Goal: Book appointment/travel/reservation

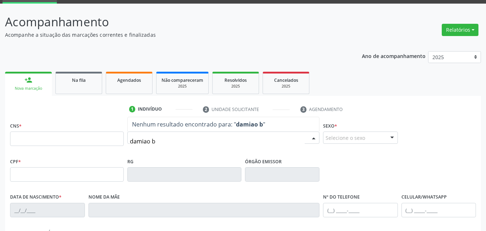
click at [146, 140] on input "damiao b" at bounding box center [217, 141] width 175 height 14
type input "damião b"
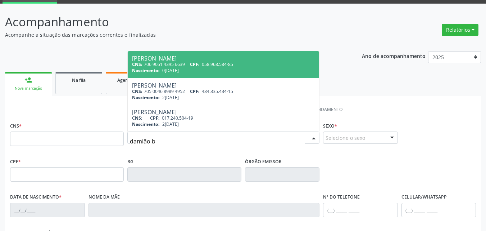
click at [166, 140] on input "damião b" at bounding box center [217, 141] width 175 height 14
click at [200, 62] on span "CPF:" at bounding box center [195, 64] width 10 height 6
type input "706 9051 4395 6639"
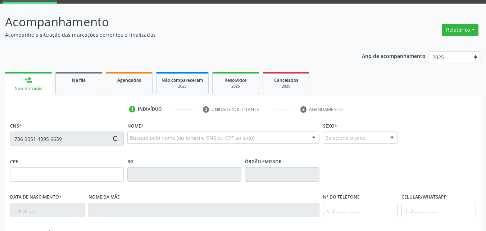
type input "058.968.584-85"
type input "02/12/1975"
type input "Angelita Angela Barbosa Rodrigues"
type input "(87) 98871-6067"
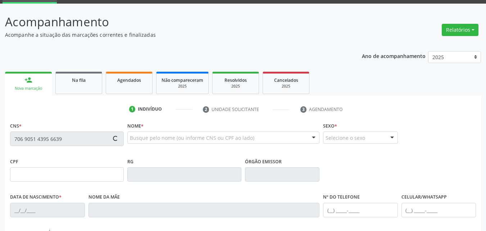
type input "040.151.714-46"
type input "S/N"
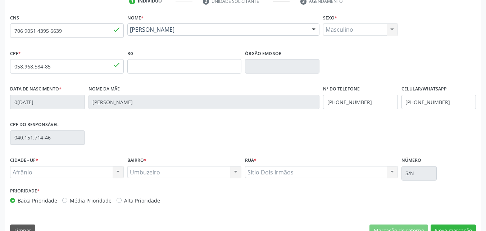
scroll to position [159, 0]
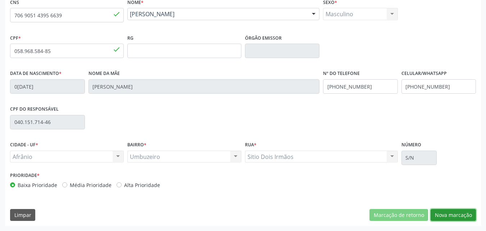
click at [456, 214] on button "Nova marcação" at bounding box center [453, 215] width 45 height 12
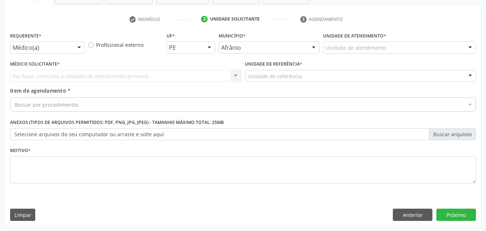
scroll to position [126, 0]
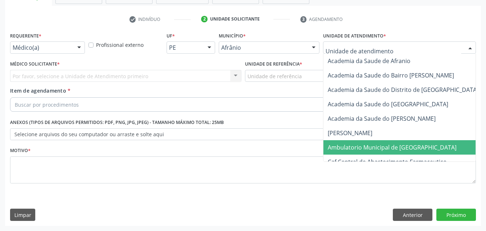
click at [368, 148] on span "Ambulatorio Municipal de [GEOGRAPHIC_DATA]" at bounding box center [392, 147] width 129 height 8
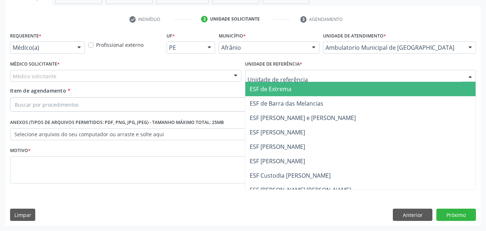
click at [304, 75] on div at bounding box center [360, 76] width 231 height 12
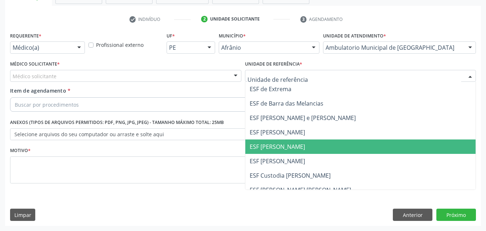
click at [298, 145] on span "ESF [PERSON_NAME]" at bounding box center [360, 146] width 231 height 14
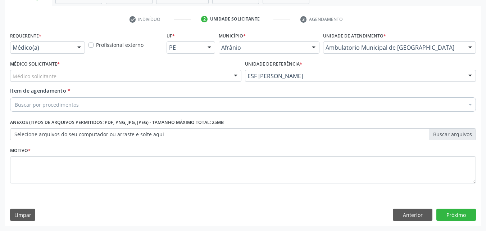
click at [137, 76] on div "Médico solicitante" at bounding box center [125, 76] width 231 height 12
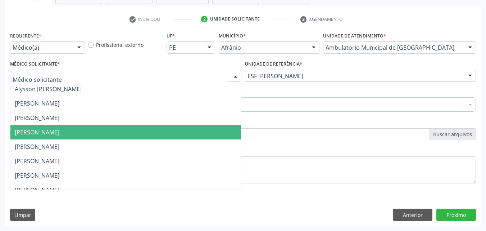
click at [130, 132] on span "[PERSON_NAME]" at bounding box center [125, 132] width 231 height 14
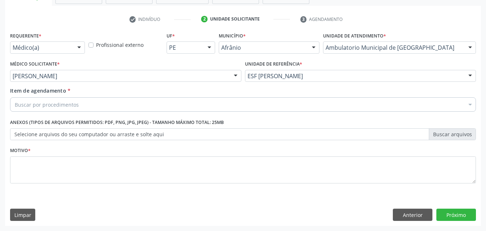
click at [102, 101] on div "Buscar por procedimentos" at bounding box center [243, 104] width 466 height 14
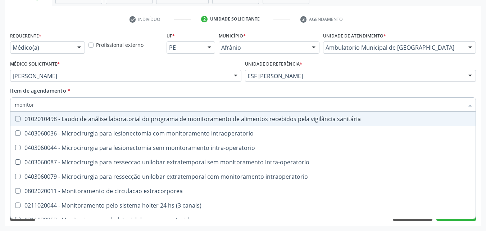
type input "monitori"
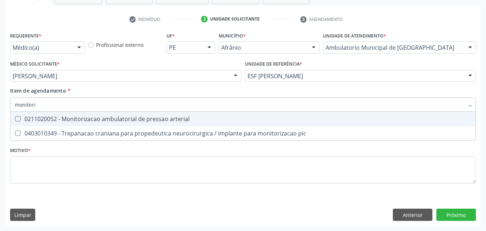
click at [63, 120] on div "0211020052 - Monitorizacao ambulatorial de pressao arterial" at bounding box center [243, 119] width 457 height 6
checkbox arterial "true"
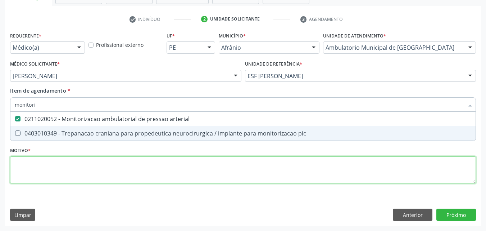
click at [80, 169] on div "Requerente * Médico(a) Médico(a) Enfermeiro(a) Paciente Nenhum resultado encont…" at bounding box center [243, 111] width 466 height 163
checkbox pic "true"
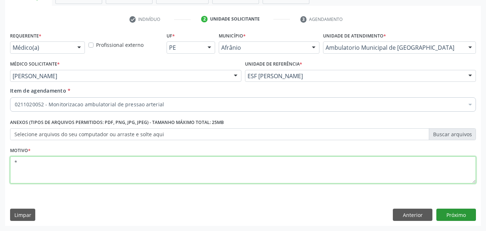
type textarea "*"
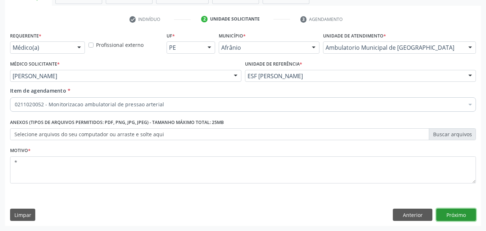
click at [456, 212] on button "Próximo" at bounding box center [457, 214] width 40 height 12
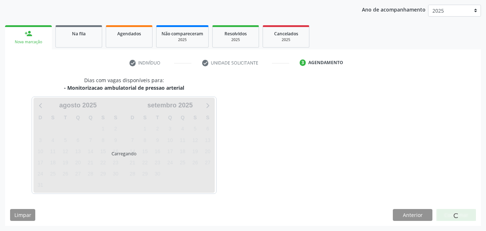
scroll to position [82, 0]
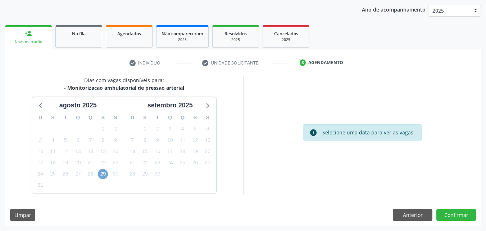
click at [103, 173] on span "29" at bounding box center [103, 174] width 10 height 10
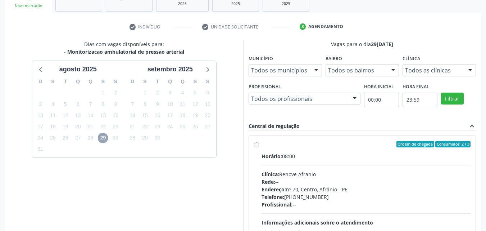
scroll to position [154, 0]
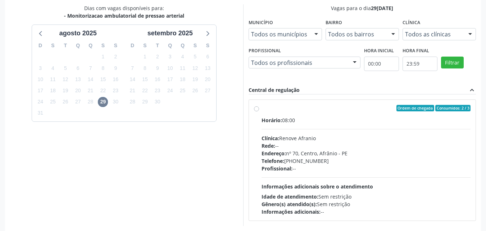
click at [262, 110] on label "Ordem de chegada Consumidos: 2 / 3 Horário: 08:00 Clínica: Renove Afranio Rede:…" at bounding box center [366, 160] width 209 height 110
click at [257, 110] on input "Ordem de chegada Consumidos: 2 / 3 Horário: 08:00 Clínica: Renove Afranio Rede:…" at bounding box center [256, 108] width 5 height 6
radio input "true"
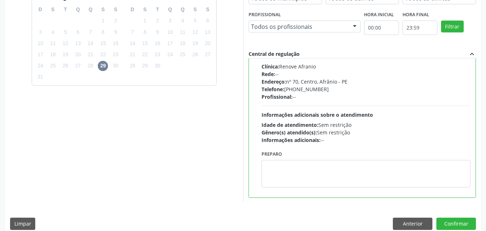
scroll to position [199, 0]
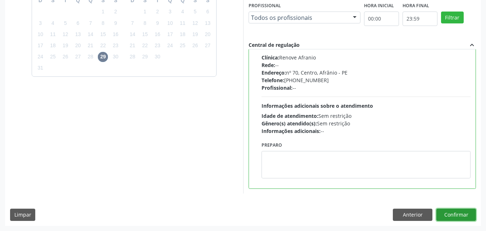
click at [454, 216] on button "Confirmar" at bounding box center [457, 214] width 40 height 12
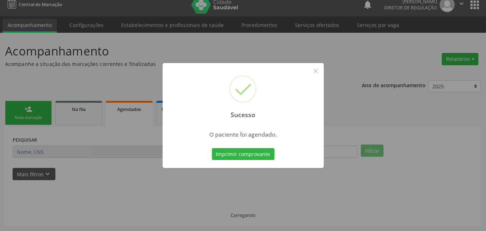
scroll to position [7, 0]
click at [256, 152] on button "Imprimir comprovante" at bounding box center [243, 154] width 63 height 12
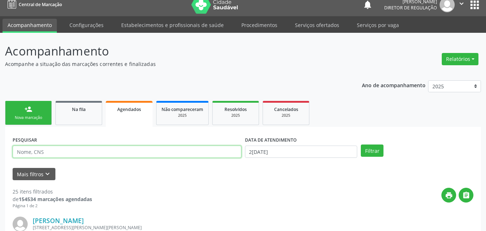
click at [100, 154] on input "text" at bounding box center [127, 151] width 229 height 12
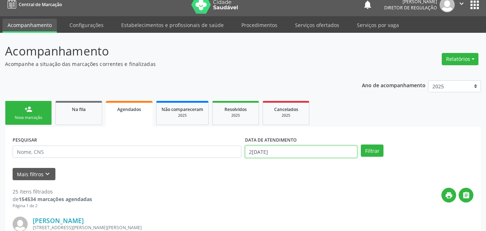
click at [285, 151] on input "25[DATE]" at bounding box center [301, 151] width 113 height 12
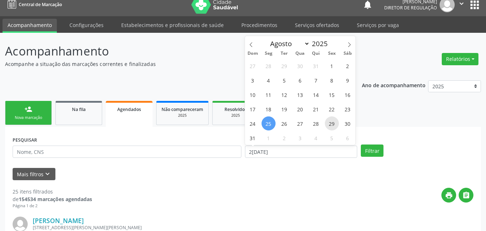
click at [332, 125] on span "29" at bounding box center [332, 123] width 14 height 14
type input "29/08/2025"
click at [332, 125] on span "29" at bounding box center [332, 123] width 14 height 14
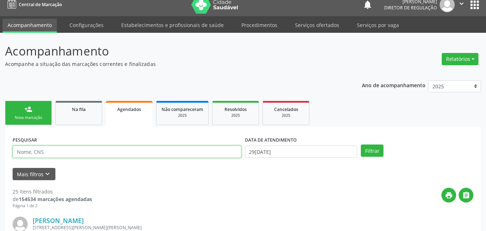
click at [61, 152] on input "text" at bounding box center [127, 151] width 229 height 12
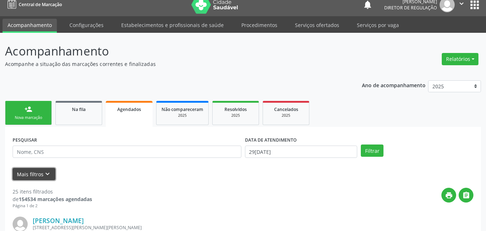
click at [48, 173] on icon "keyboard_arrow_down" at bounding box center [48, 174] width 8 height 8
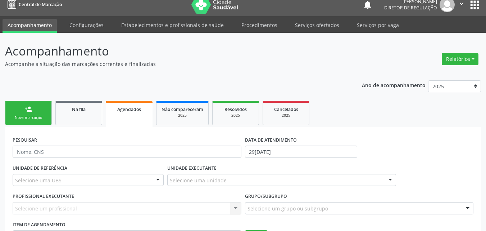
scroll to position [151, 0]
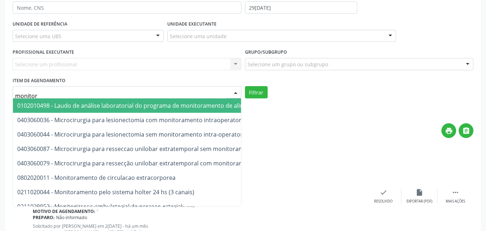
type input "monitori"
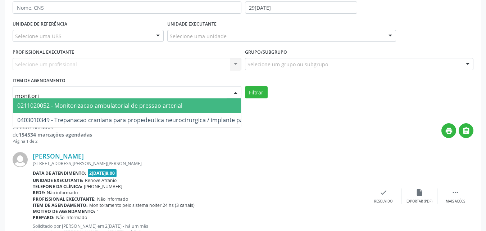
click at [72, 107] on span "0211020052 - Monitorizacao ambulatorial de pressao arterial" at bounding box center [99, 105] width 165 height 8
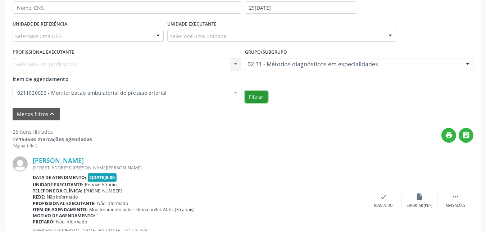
click at [253, 95] on button "Filtrar" at bounding box center [256, 97] width 23 height 12
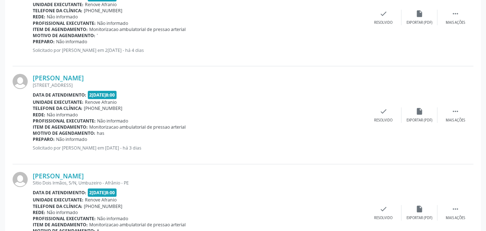
scroll to position [374, 0]
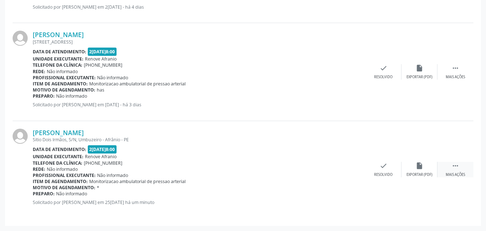
click at [453, 166] on icon "" at bounding box center [456, 166] width 8 height 8
click at [313, 168] on icon "print" at bounding box center [312, 166] width 8 height 8
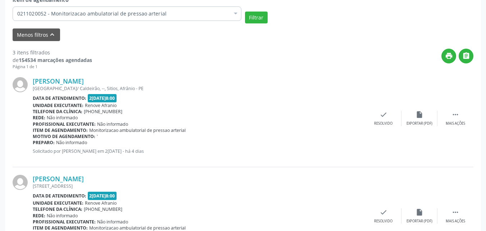
scroll to position [122, 0]
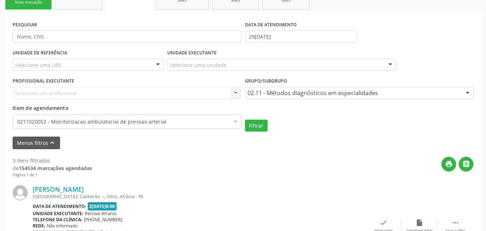
click at [38, 5] on div "Nova marcação" at bounding box center [28, 2] width 36 height 5
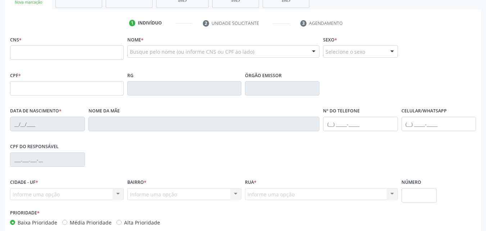
scroll to position [86, 0]
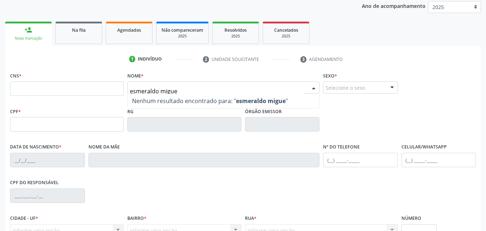
type input "esmeraldo miguel"
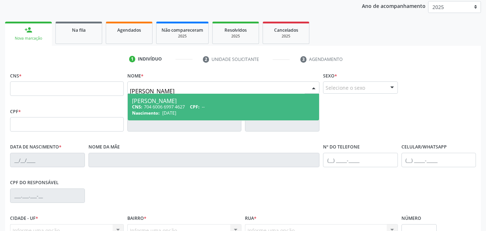
click at [174, 104] on div "CNS: 704 6006 6997 4627 CPF: --" at bounding box center [223, 107] width 183 height 6
type input "704 6006 6997 4627"
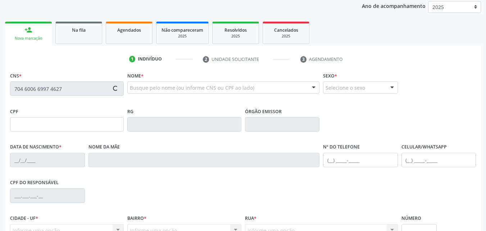
type input "27/12/1948"
type input "Dionuzia Martins Gomes"
type input "(87) 98842-9757"
type input "(87) 98832-9328"
type input "--"
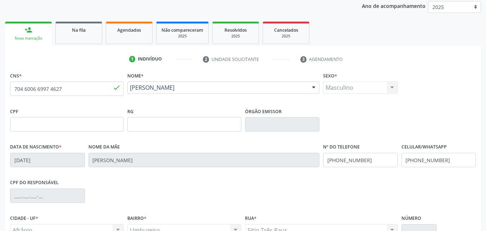
scroll to position [159, 0]
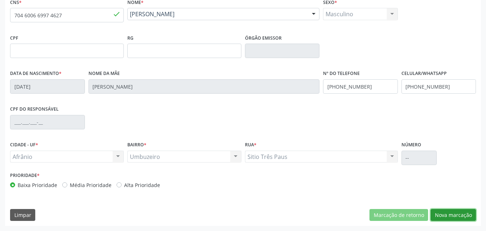
click at [457, 214] on button "Nova marcação" at bounding box center [453, 215] width 45 height 12
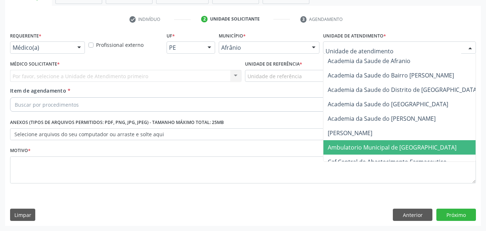
click at [373, 144] on span "Ambulatorio Municipal de [GEOGRAPHIC_DATA]" at bounding box center [392, 147] width 129 height 8
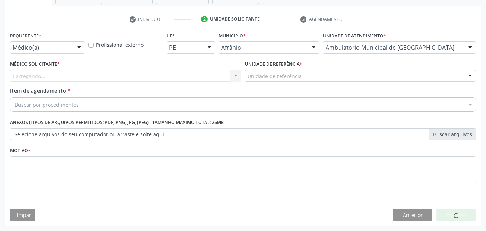
click at [313, 72] on div "Unidade de referência" at bounding box center [360, 76] width 231 height 12
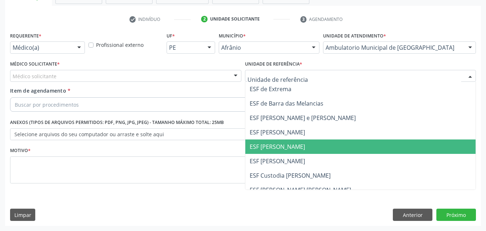
click at [290, 144] on span "ESF [PERSON_NAME]" at bounding box center [277, 147] width 55 height 8
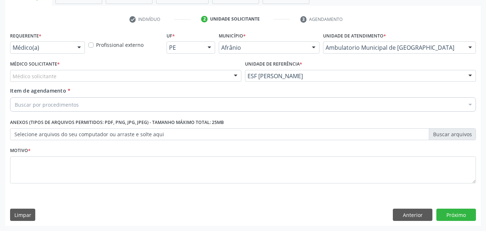
click at [193, 74] on div "Médico solicitante" at bounding box center [125, 76] width 231 height 12
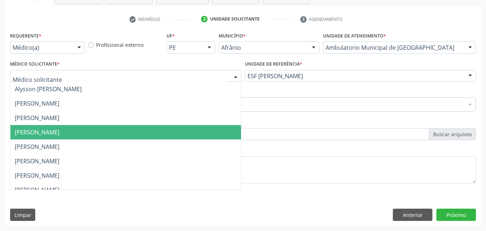
click at [173, 130] on span "[PERSON_NAME]" at bounding box center [125, 132] width 231 height 14
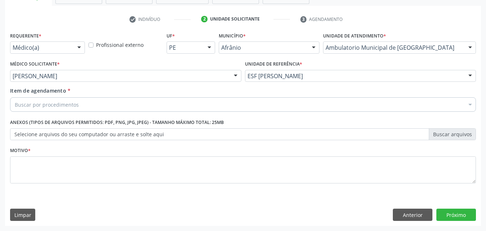
click at [125, 103] on div "Buscar por procedimentos" at bounding box center [243, 104] width 466 height 14
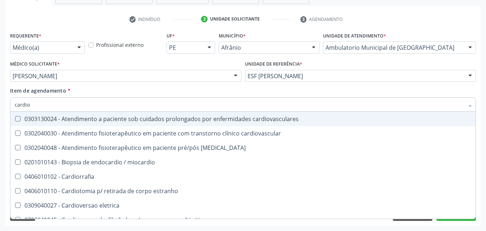
type input "cardiol"
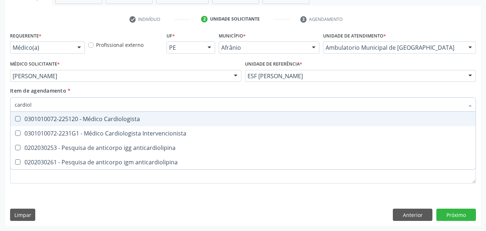
click at [124, 120] on div "0301010072-225120 - Médico Cardiologista" at bounding box center [243, 119] width 457 height 6
checkbox Cardiologista "true"
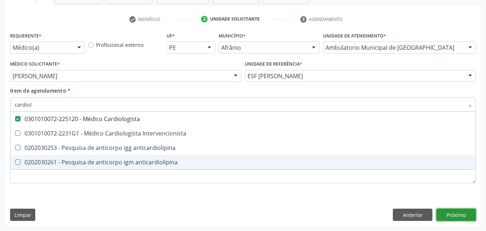
click at [463, 216] on div "Requerente * Médico(a) Médico(a) Enfermeiro(a) Paciente Nenhum resultado encont…" at bounding box center [243, 127] width 476 height 195
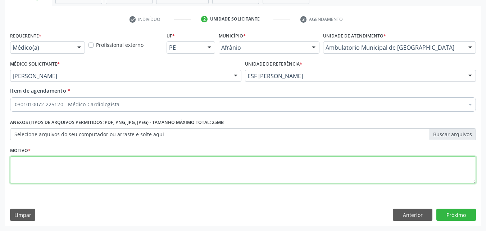
click at [144, 160] on textarea at bounding box center [243, 169] width 466 height 27
type textarea "e"
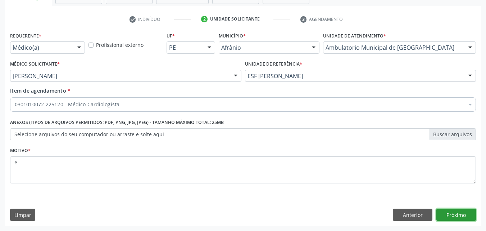
click at [464, 212] on button "Próximo" at bounding box center [457, 214] width 40 height 12
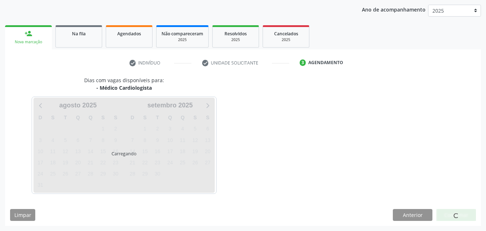
scroll to position [82, 0]
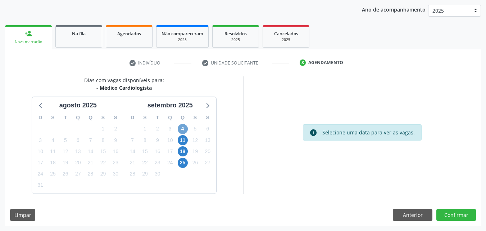
click at [183, 128] on span "4" at bounding box center [183, 129] width 10 height 10
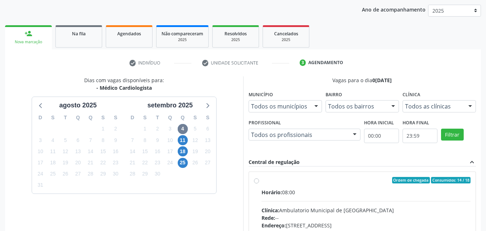
click at [260, 182] on div "Ordem de chegada Consumidos: 14 / 18 Horário: 08:00 Clínica: Ambulatorio Munici…" at bounding box center [362, 232] width 217 height 110
radio input "true"
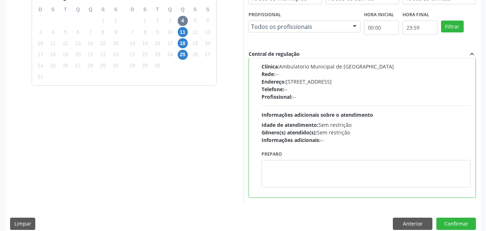
scroll to position [199, 0]
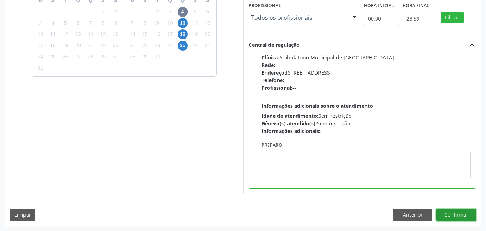
click at [457, 216] on button "Confirmar" at bounding box center [457, 214] width 40 height 12
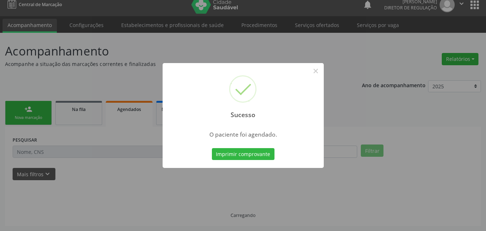
scroll to position [7, 0]
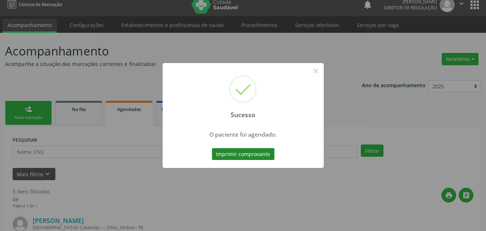
click at [270, 153] on button "Imprimir comprovante" at bounding box center [243, 154] width 63 height 12
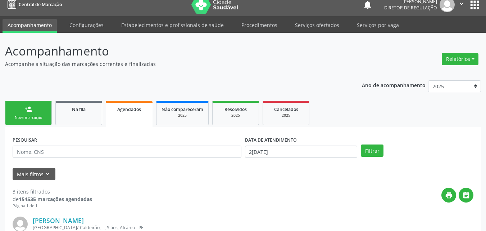
click at [45, 107] on link "person_add Nova marcação" at bounding box center [28, 113] width 47 height 24
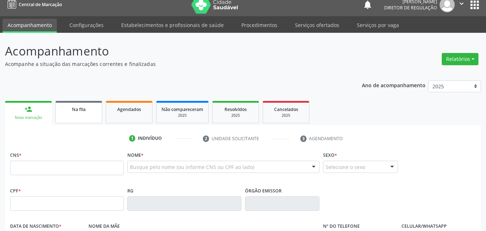
click at [79, 113] on link "Na fila" at bounding box center [78, 112] width 47 height 22
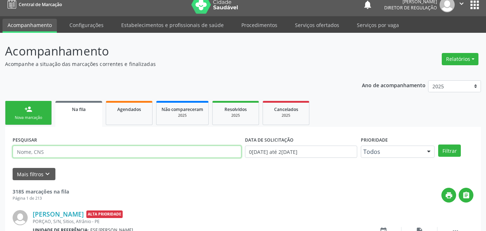
click at [85, 151] on input "text" at bounding box center [127, 151] width 229 height 12
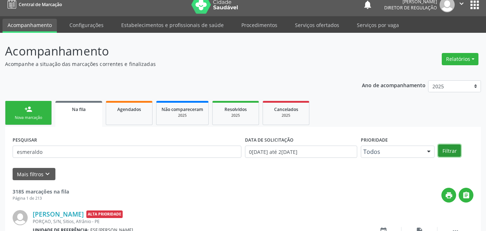
click at [453, 149] on button "Filtrar" at bounding box center [449, 150] width 23 height 12
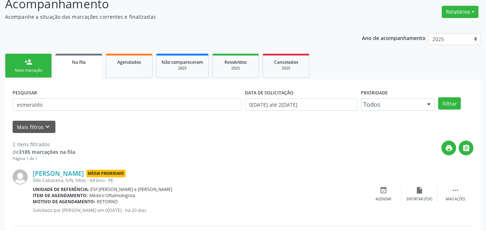
scroll to position [18, 0]
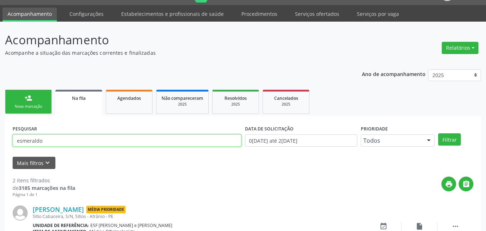
click at [60, 141] on input "esmeraldo" at bounding box center [127, 140] width 229 height 12
type input "e"
type input "izabel rodr"
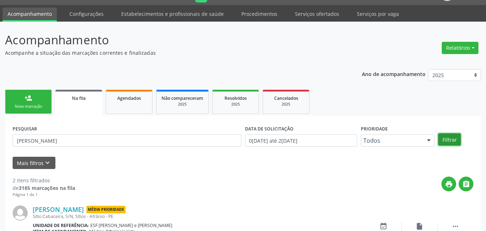
click at [450, 138] on button "Filtrar" at bounding box center [449, 139] width 23 height 12
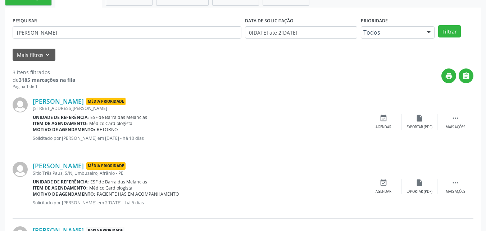
scroll to position [191, 0]
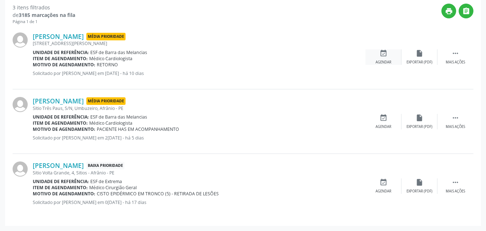
click at [384, 53] on icon "event_available" at bounding box center [384, 53] width 8 height 8
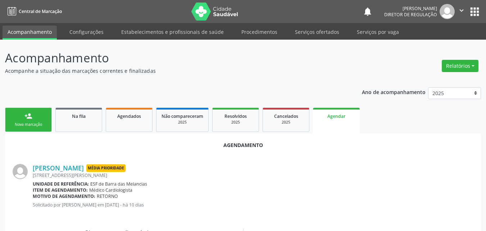
scroll to position [144, 0]
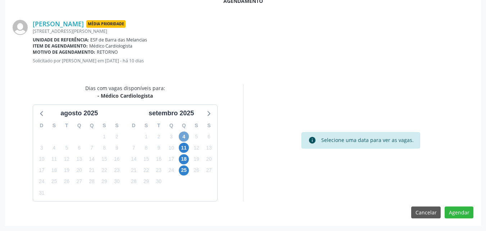
click at [183, 136] on span "4" at bounding box center [184, 136] width 10 height 10
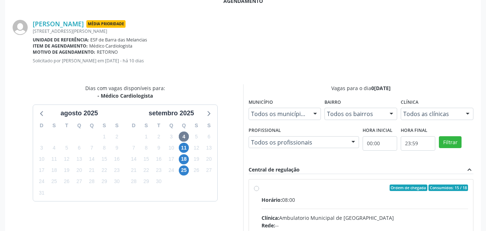
click at [290, 186] on div "Ordem de chegada Consumidos: 15 / 18" at bounding box center [365, 187] width 207 height 6
click at [259, 186] on input "Ordem de chegada Consumidos: 15 / 18 Horário: 08:00 Clínica: Ambulatorio Munici…" at bounding box center [256, 187] width 5 height 6
radio input "true"
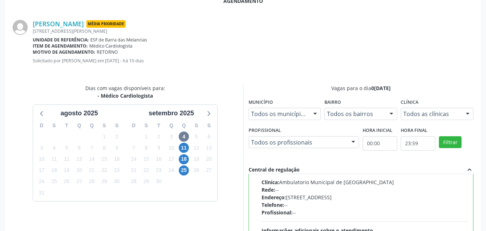
scroll to position [261, 0]
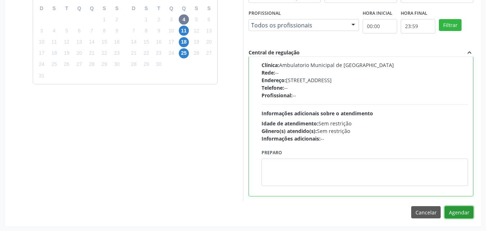
click at [455, 212] on button "Agendar" at bounding box center [459, 212] width 29 height 12
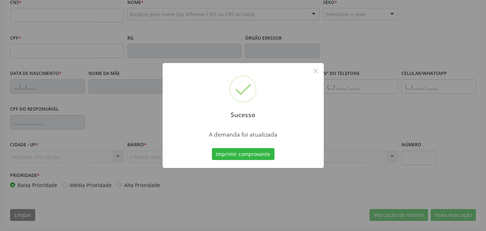
scroll to position [159, 0]
click at [253, 152] on button "Imprimir comprovante" at bounding box center [243, 154] width 63 height 12
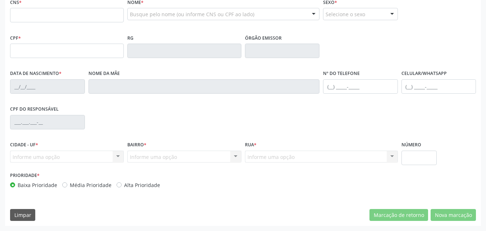
scroll to position [51, 0]
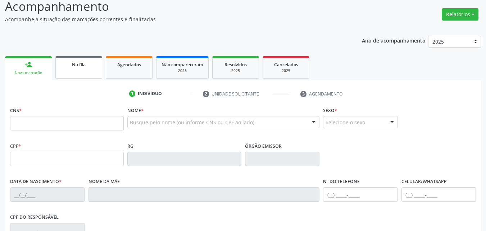
click at [83, 70] on link "Na fila" at bounding box center [78, 67] width 47 height 22
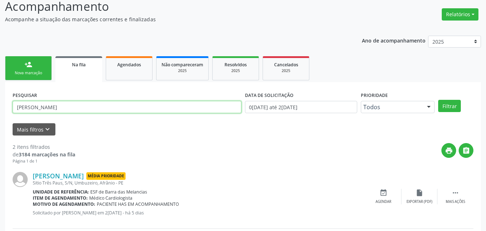
drag, startPoint x: 49, startPoint y: 106, endPoint x: 0, endPoint y: 106, distance: 49.3
click at [0, 106] on div "Acompanhamento Acompanhe a situação das marcações correntes e finalizadas Relat…" at bounding box center [243, 146] width 486 height 317
drag, startPoint x: 19, startPoint y: 106, endPoint x: 28, endPoint y: 108, distance: 9.6
click at [23, 108] on input "cumildes" at bounding box center [127, 107] width 229 height 12
type input "zumildes"
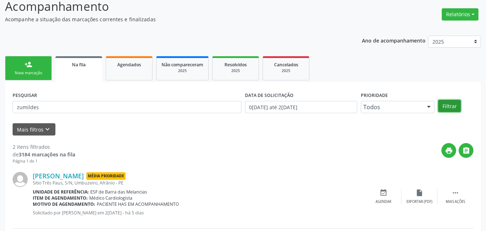
click at [453, 107] on button "Filtrar" at bounding box center [449, 106] width 23 height 12
click at [383, 194] on icon "event_available" at bounding box center [384, 193] width 8 height 8
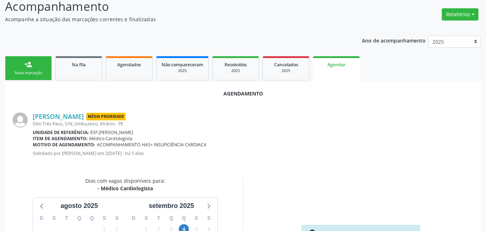
scroll to position [87, 0]
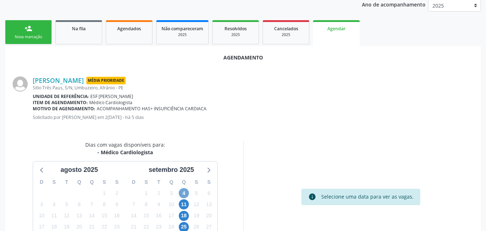
click at [184, 190] on span "4" at bounding box center [184, 193] width 10 height 10
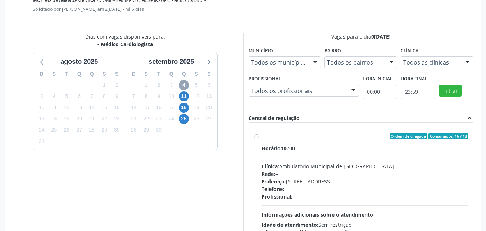
scroll to position [248, 0]
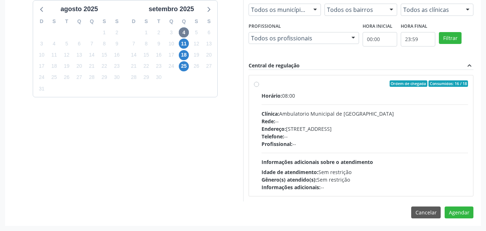
click at [262, 85] on label "Ordem de chegada Consumidos: 16 / 18 Horário: 08:00 Clínica: Ambulatorio Munici…" at bounding box center [365, 135] width 207 height 110
click at [254, 85] on input "Ordem de chegada Consumidos: 16 / 18 Horário: 08:00 Clínica: Ambulatorio Munici…" at bounding box center [256, 83] width 5 height 6
radio input "true"
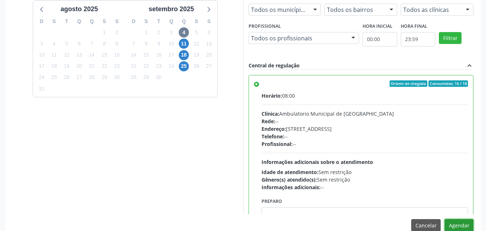
click at [459, 223] on button "Agendar" at bounding box center [459, 225] width 29 height 12
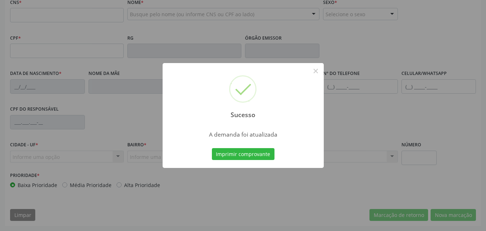
scroll to position [159, 0]
click at [268, 152] on button "Imprimir comprovante" at bounding box center [243, 154] width 63 height 12
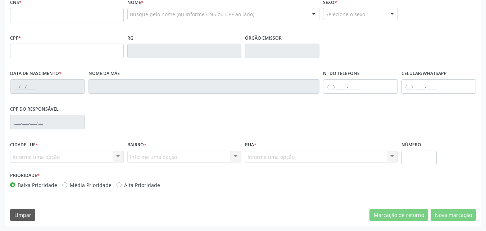
scroll to position [51, 0]
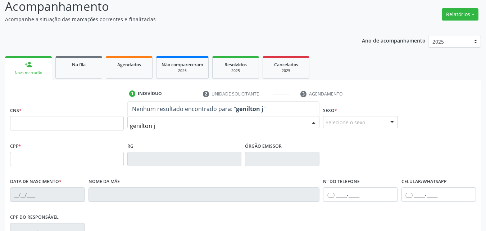
type input "genilton jo"
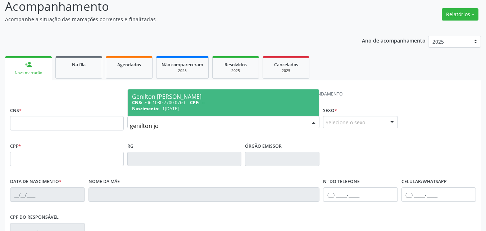
click at [177, 103] on div "CNS: 706 1030 7700 0760 CPF: --" at bounding box center [223, 102] width 183 height 6
type input "706 1030 7700 0760"
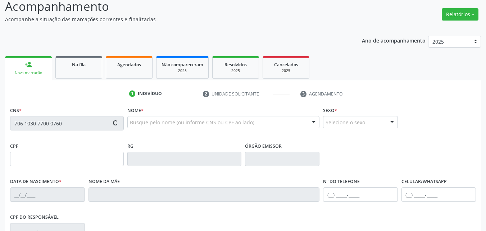
type input "19/08/1966"
type input "Irene Ângela de Macedo"
type input "(87) 98839-7606"
type input "(87) 98833-1668"
type input "S/N"
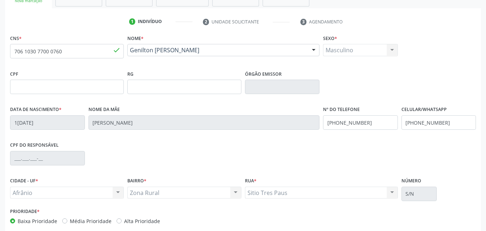
scroll to position [159, 0]
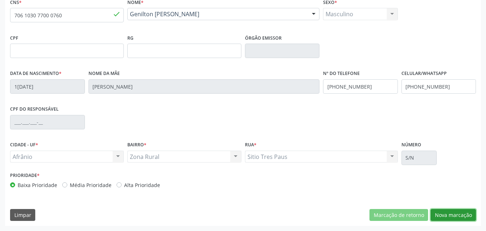
click at [454, 217] on button "Nova marcação" at bounding box center [453, 215] width 45 height 12
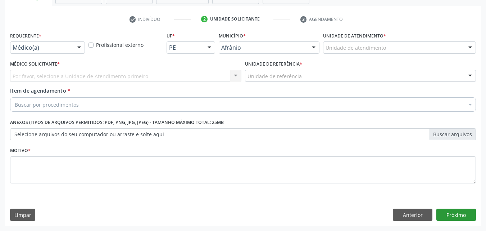
scroll to position [126, 0]
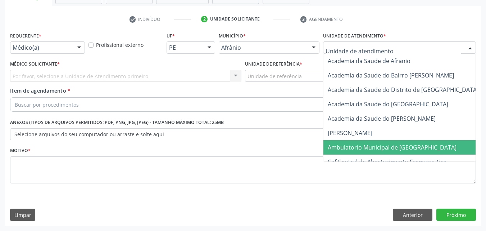
click at [367, 147] on span "Ambulatorio Municipal de [GEOGRAPHIC_DATA]" at bounding box center [392, 147] width 129 height 8
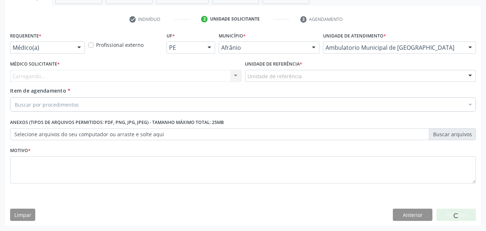
click at [300, 72] on div "Unidade de referência" at bounding box center [360, 76] width 231 height 12
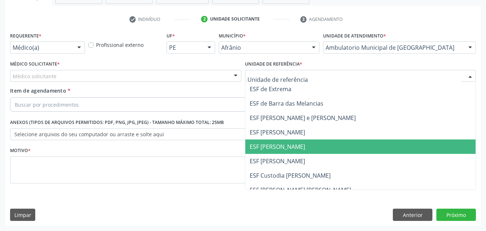
drag, startPoint x: 290, startPoint y: 146, endPoint x: 286, endPoint y: 146, distance: 4.0
click at [289, 146] on span "ESF [PERSON_NAME]" at bounding box center [277, 147] width 55 height 8
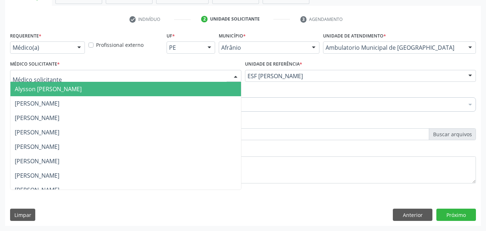
click at [72, 73] on div at bounding box center [125, 76] width 231 height 12
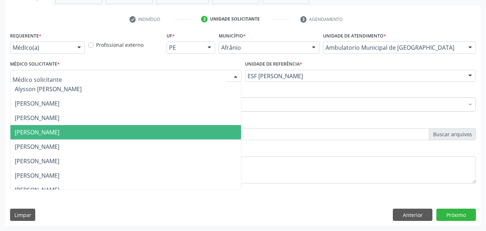
click at [59, 135] on span "[PERSON_NAME]" at bounding box center [37, 132] width 45 height 8
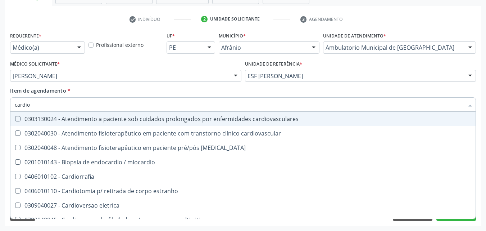
click at [107, 57] on div "Profissional externo" at bounding box center [126, 44] width 78 height 28
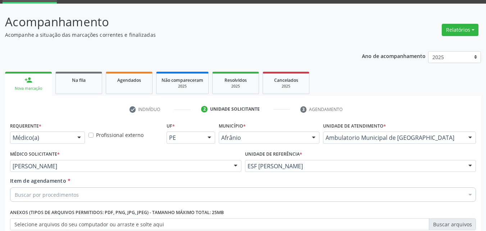
scroll to position [72, 0]
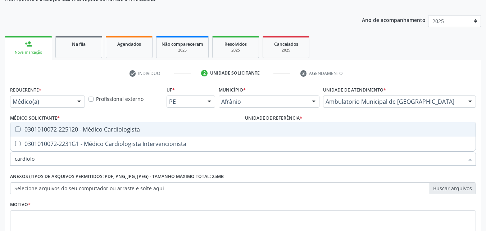
click at [71, 121] on div "Requerente * Médico(a) Médico(a) Enfermeiro(a) Paciente Nenhum resultado encont…" at bounding box center [243, 165] width 466 height 163
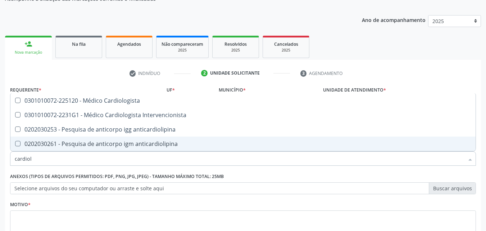
type input "cardiolo"
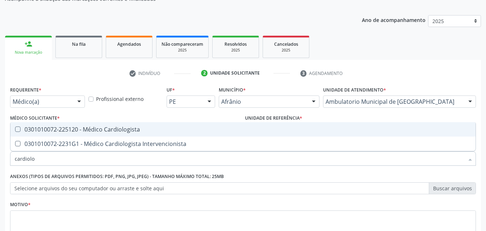
click at [47, 128] on div "0301010072-225120 - Médico Cardiologista" at bounding box center [243, 129] width 457 height 6
checkbox Cardiologista "true"
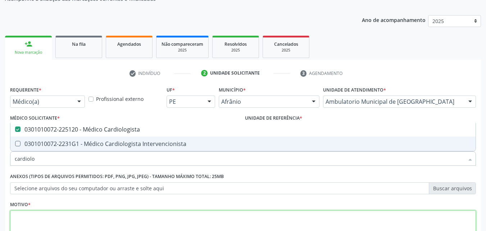
click at [84, 214] on textarea at bounding box center [243, 223] width 466 height 27
checkbox Intervencionista "true"
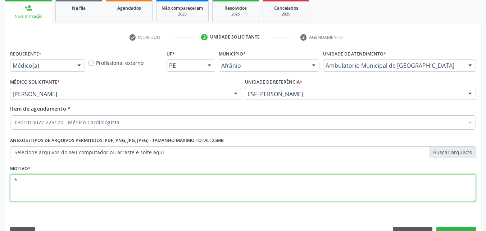
scroll to position [126, 0]
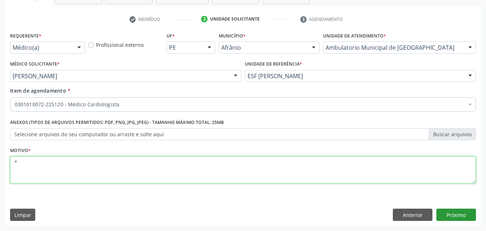
type textarea "*"
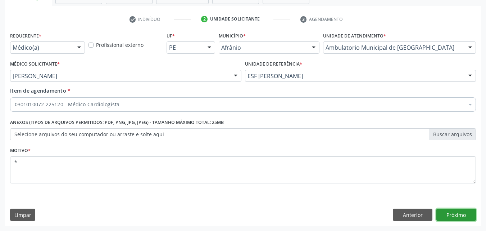
click at [458, 216] on button "Próximo" at bounding box center [457, 214] width 40 height 12
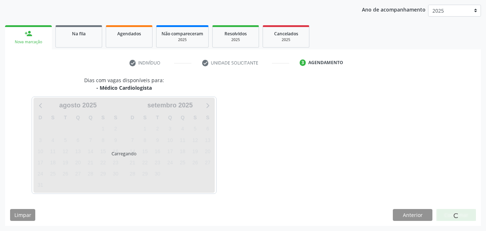
scroll to position [82, 0]
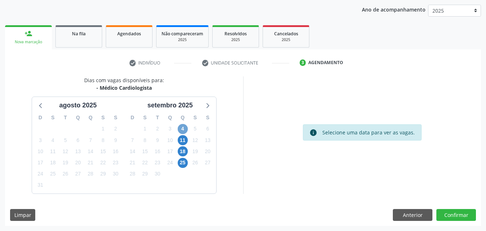
click at [181, 127] on span "4" at bounding box center [183, 129] width 10 height 10
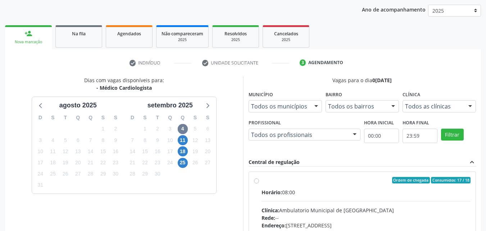
click at [336, 184] on label "Ordem de chegada Consumidos: 17 / 18 Horário: 08:00 Clínica: Ambulatorio Munici…" at bounding box center [366, 232] width 209 height 110
click at [259, 183] on input "Ordem de chegada Consumidos: 17 / 18 Horário: 08:00 Clínica: Ambulatorio Munici…" at bounding box center [256, 180] width 5 height 6
radio input "true"
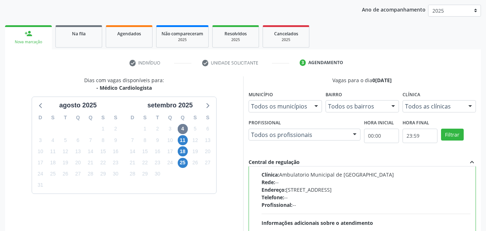
scroll to position [199, 0]
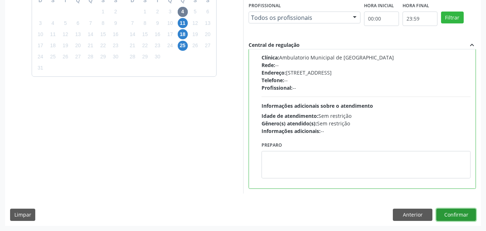
click at [458, 216] on button "Confirmar" at bounding box center [457, 214] width 40 height 12
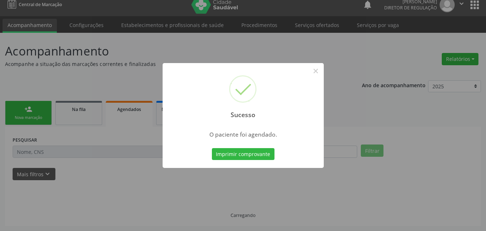
scroll to position [7, 0]
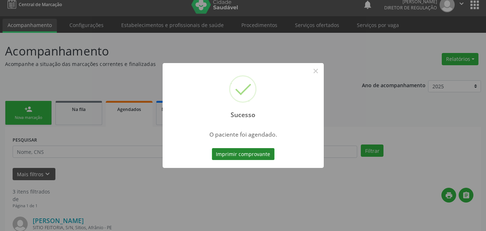
click at [258, 154] on button "Imprimir comprovante" at bounding box center [243, 154] width 63 height 12
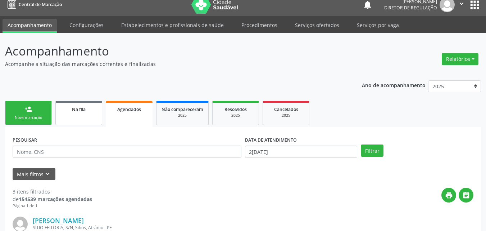
click at [80, 111] on span "Na fila" at bounding box center [79, 109] width 14 height 6
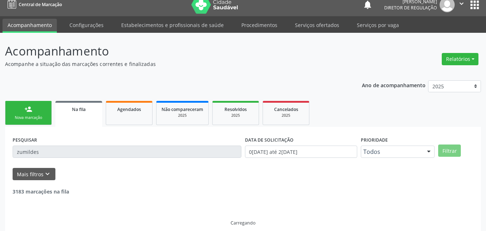
scroll to position [0, 0]
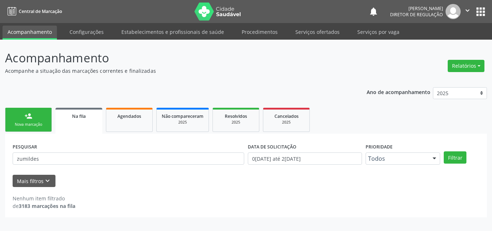
click at [64, 150] on div "PESQUISAR zumildes" at bounding box center [128, 155] width 235 height 28
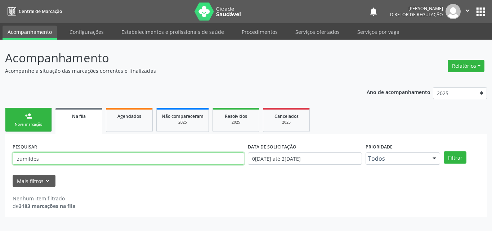
click at [57, 157] on input "zumildes" at bounding box center [128, 158] width 231 height 12
type input "z"
type input "700003578930304"
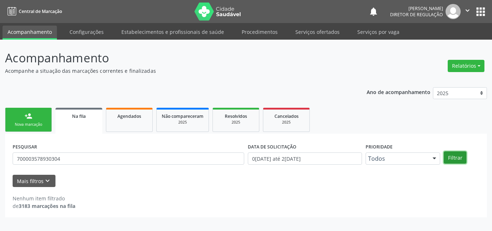
click at [458, 158] on button "Filtrar" at bounding box center [454, 157] width 23 height 12
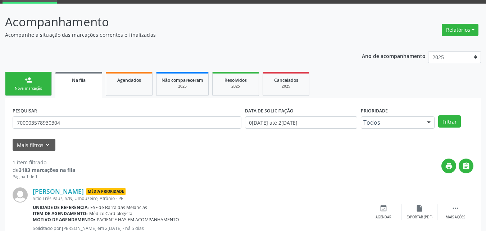
scroll to position [62, 0]
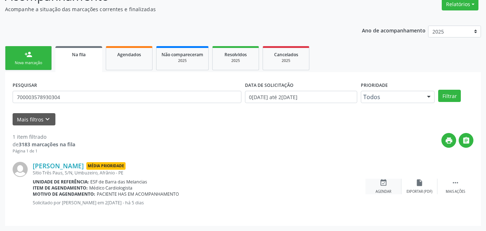
click at [383, 183] on icon "event_available" at bounding box center [384, 183] width 8 height 8
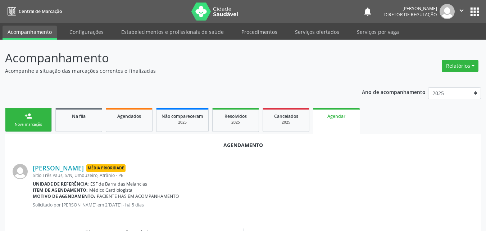
scroll to position [36, 0]
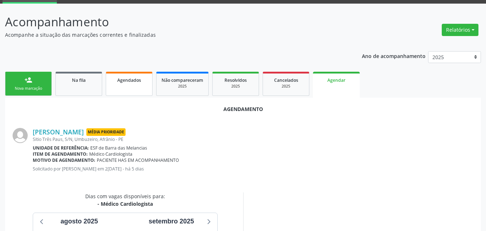
click at [129, 79] on span "Agendados" at bounding box center [129, 80] width 24 height 6
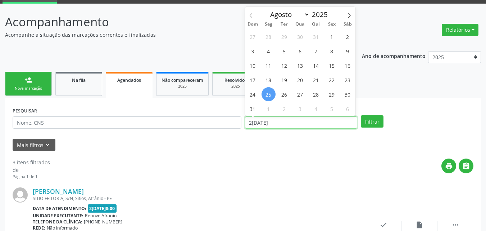
click at [302, 123] on input "25[DATE]" at bounding box center [301, 122] width 113 height 12
click at [317, 109] on span "4" at bounding box center [316, 108] width 14 height 14
type input "04/09/2025"
click at [317, 109] on span "4" at bounding box center [316, 108] width 14 height 14
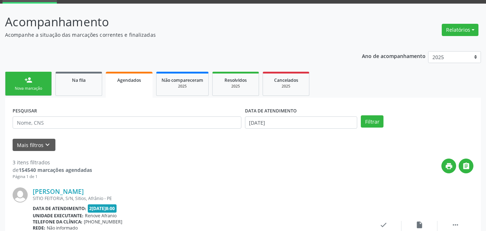
scroll to position [36, 0]
click at [122, 121] on input "text" at bounding box center [127, 122] width 229 height 12
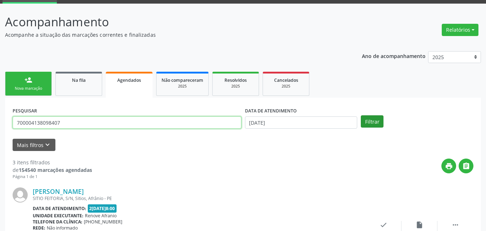
type input "700004138098407"
click at [371, 119] on button "Filtrar" at bounding box center [372, 121] width 23 height 12
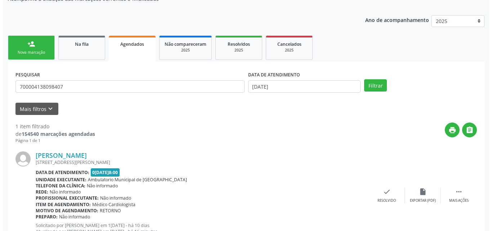
scroll to position [101, 0]
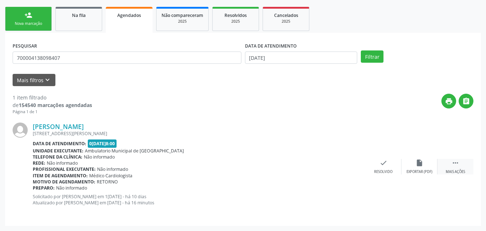
click at [456, 162] on icon "" at bounding box center [456, 163] width 8 height 8
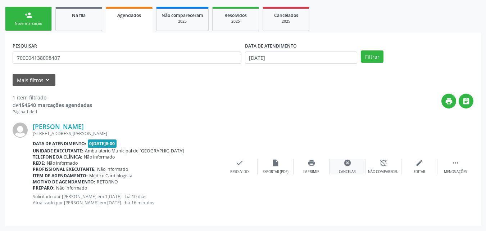
click at [348, 167] on div "cancel Cancelar" at bounding box center [348, 166] width 36 height 15
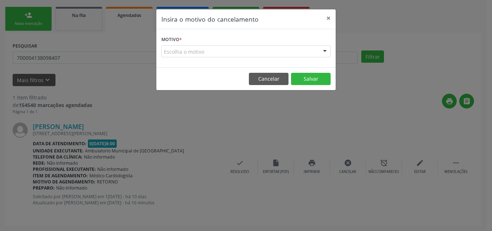
click at [188, 52] on div "Escolha o motivo" at bounding box center [245, 51] width 169 height 12
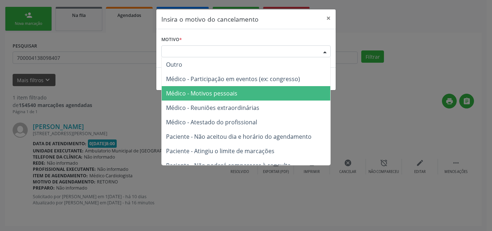
click at [208, 91] on span "Médico - Motivos pessoais" at bounding box center [201, 93] width 71 height 8
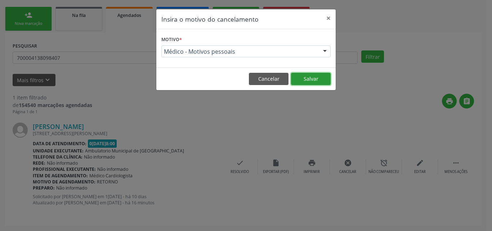
click at [311, 79] on button "Salvar" at bounding box center [311, 79] width 40 height 12
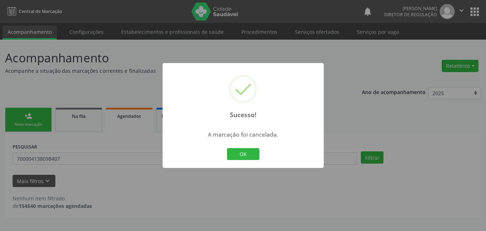
scroll to position [0, 0]
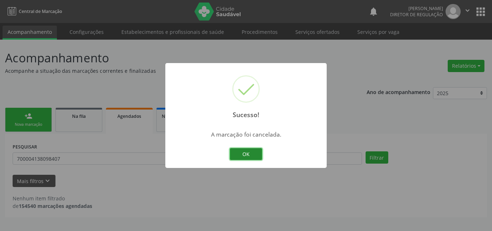
click at [257, 152] on button "OK" at bounding box center [246, 154] width 32 height 12
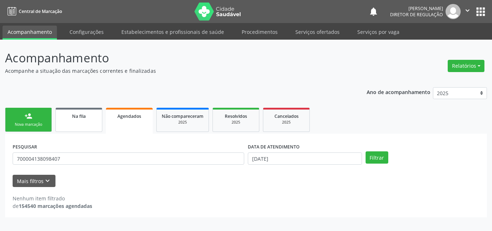
click at [79, 117] on span "Na fila" at bounding box center [79, 116] width 14 height 6
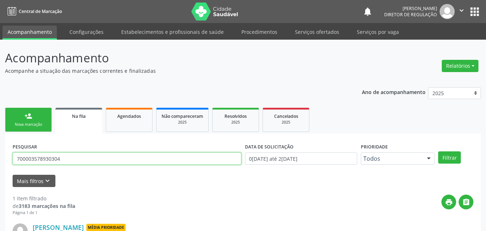
drag, startPoint x: 64, startPoint y: 158, endPoint x: 0, endPoint y: 158, distance: 64.1
click at [0, 158] on div "Acompanhamento Acompanhe a situação das marcações correntes e finalizadas Relat…" at bounding box center [243, 166] width 486 height 253
type input "700003578930304"
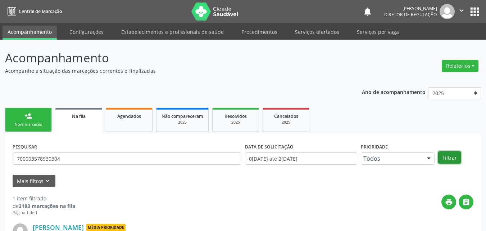
click at [452, 158] on button "Filtrar" at bounding box center [449, 157] width 23 height 12
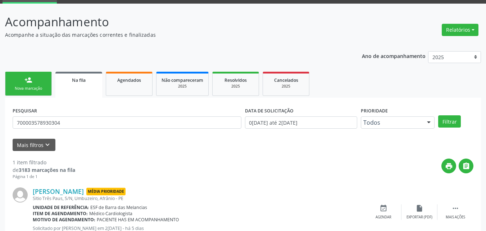
scroll to position [62, 0]
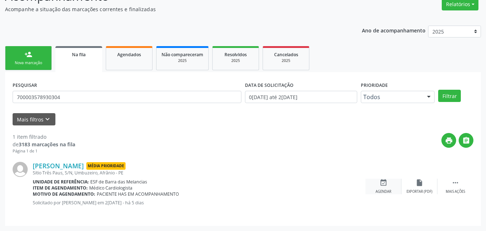
click at [384, 183] on icon "event_available" at bounding box center [384, 183] width 8 height 8
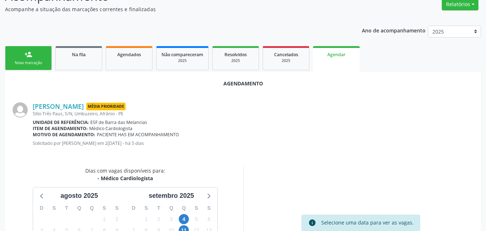
scroll to position [134, 0]
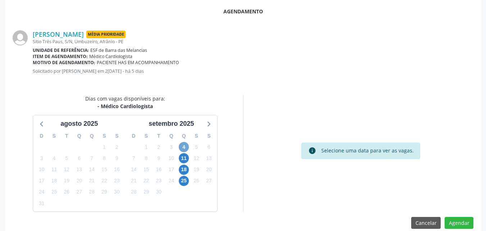
click at [185, 146] on span "4" at bounding box center [184, 147] width 10 height 10
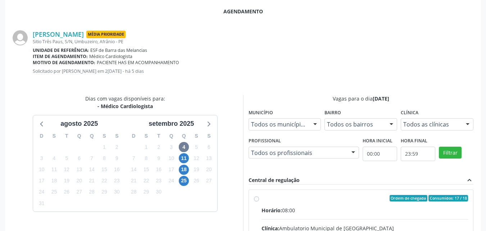
click at [278, 199] on div "Ordem de chegada Consumidos: 17 / 18" at bounding box center [365, 198] width 207 height 6
click at [259, 199] on input "Ordem de chegada Consumidos: 17 / 18 Horário: 08:00 Clínica: Ambulatorio Munici…" at bounding box center [256, 198] width 5 height 6
radio input "true"
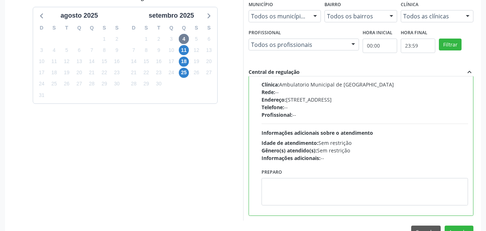
scroll to position [261, 0]
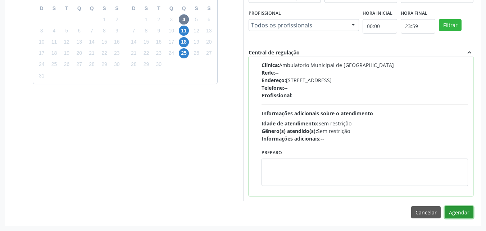
click at [461, 211] on button "Agendar" at bounding box center [459, 212] width 29 height 12
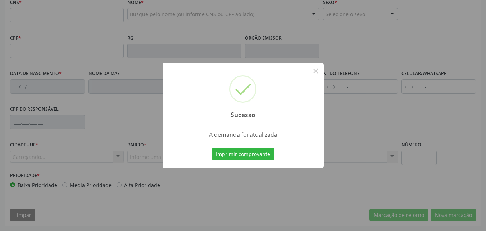
scroll to position [159, 0]
click at [256, 154] on button "Imprimir comprovante" at bounding box center [243, 154] width 63 height 12
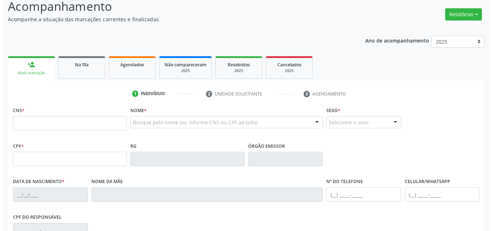
scroll to position [0, 0]
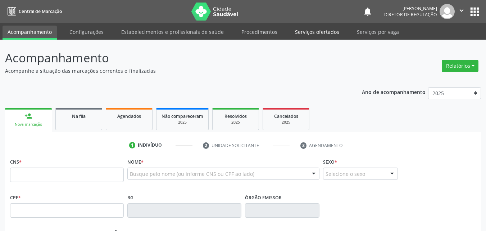
click at [319, 32] on link "Serviços ofertados" at bounding box center [317, 32] width 54 height 13
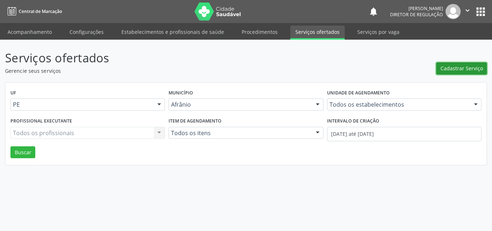
click at [459, 68] on span "Cadastrar Serviço" at bounding box center [461, 68] width 42 height 8
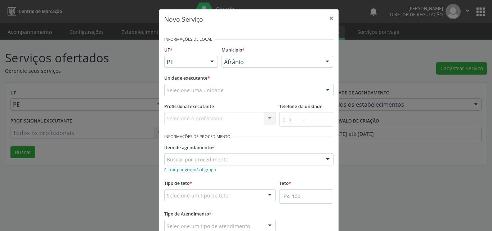
click at [239, 90] on div "Selecione uma unidade" at bounding box center [248, 90] width 169 height 12
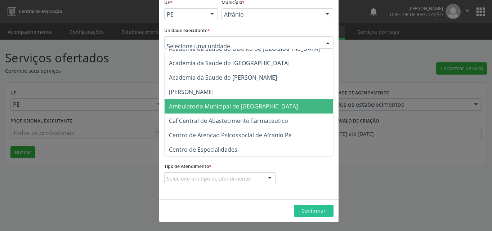
scroll to position [72, 0]
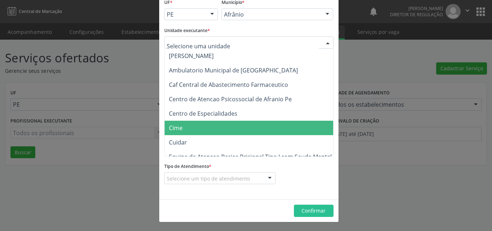
click at [218, 125] on span "Cime" at bounding box center [252, 128] width 176 height 14
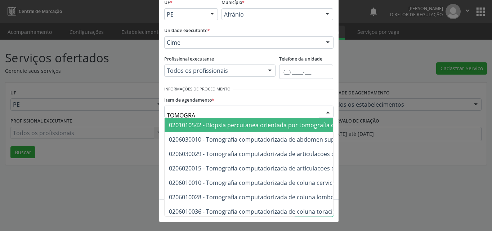
type input "TOMOGRAF"
click at [245, 92] on div at bounding box center [283, 89] width 100 height 10
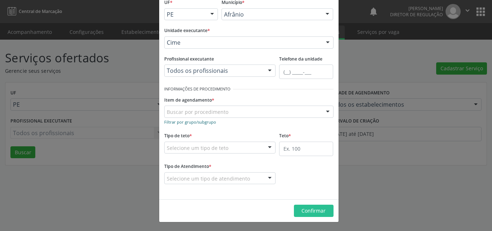
click at [207, 122] on small "Filtrar por grupo/subgrupo" at bounding box center [190, 121] width 52 height 5
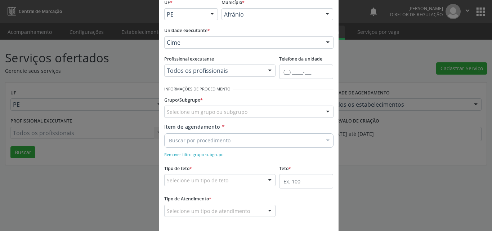
drag, startPoint x: 215, startPoint y: 104, endPoint x: 215, endPoint y: 110, distance: 6.5
click at [215, 110] on div "Grupo/Subgrupo * Selecione um grupo ou subgrupo 01 - Ações de promoção e preven…" at bounding box center [248, 105] width 169 height 23
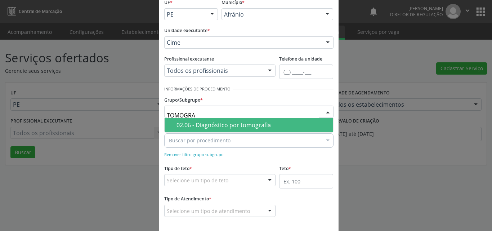
type input "TOMOGRAF"
click at [225, 123] on div "02.06 - Diagnóstico por tomografia" at bounding box center [252, 125] width 152 height 6
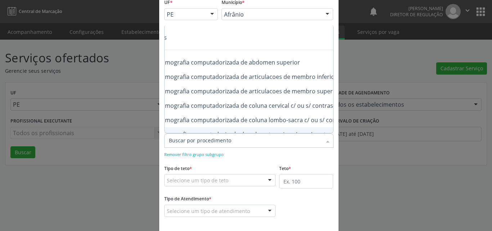
scroll to position [0, 72]
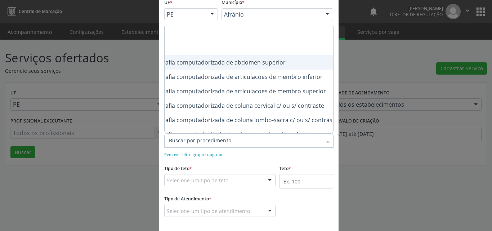
click at [279, 65] on div "0206030010 - Tomografia computadorizada de abdomen superior" at bounding box center [258, 62] width 322 height 6
checkbox superior "true"
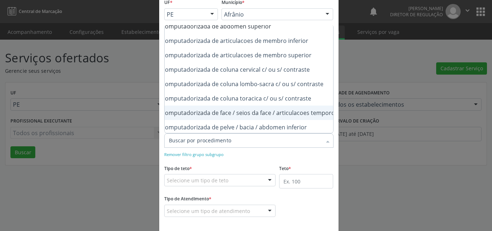
scroll to position [72, 86]
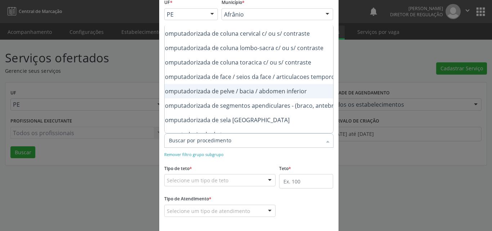
click at [290, 92] on div "0206030037 - Tomografia computadorizada de pelve / bacia / abdomen inferior" at bounding box center [243, 91] width 322 height 6
checkbox inferior "true"
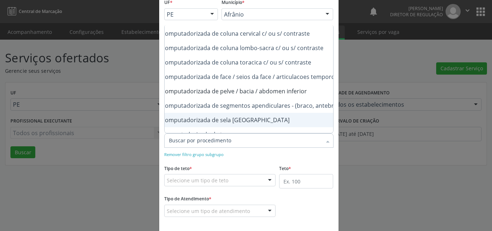
checkbox inferior "true"
checkbox superior "true"
checkbox inferior "false"
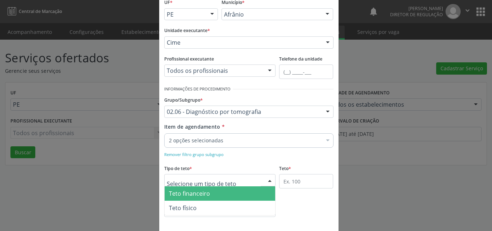
scroll to position [0, 0]
click at [240, 178] on div at bounding box center [220, 180] width 112 height 12
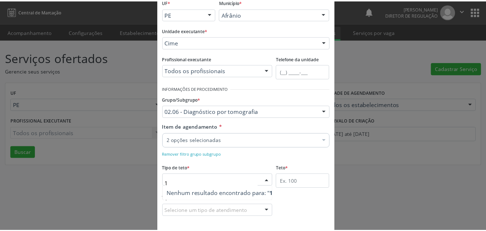
scroll to position [80, 0]
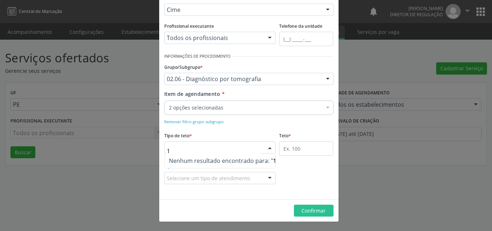
type input "1"
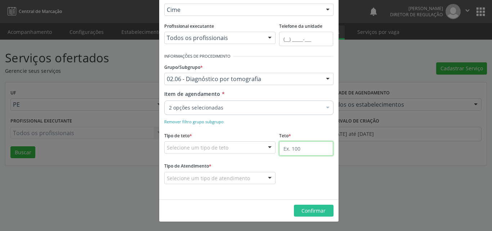
click at [307, 148] on input "text" at bounding box center [306, 148] width 54 height 14
click at [237, 144] on div "Selecione um tipo de teto" at bounding box center [220, 147] width 112 height 12
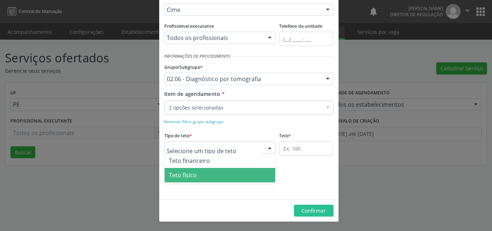
drag, startPoint x: 217, startPoint y: 172, endPoint x: 246, endPoint y: 164, distance: 29.9
click at [217, 172] on span "Teto físico" at bounding box center [219, 175] width 111 height 14
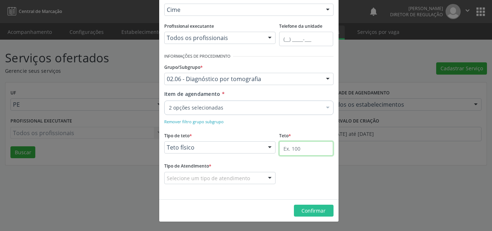
click at [291, 148] on input "text" at bounding box center [306, 148] width 54 height 14
type input "1"
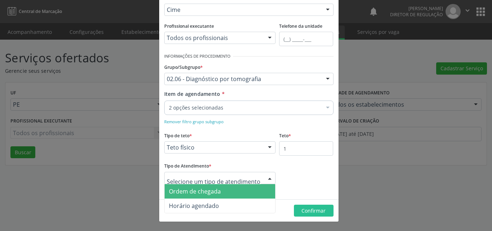
click at [235, 190] on span "Ordem de chegada" at bounding box center [219, 191] width 111 height 14
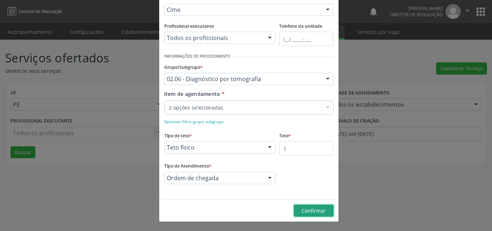
click at [306, 208] on span "Confirmar" at bounding box center [313, 210] width 24 height 7
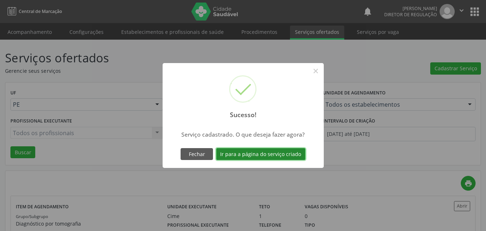
click at [280, 155] on button "Ir para a página do serviço criado" at bounding box center [260, 154] width 89 height 12
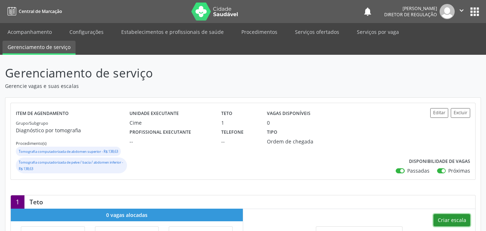
click at [456, 220] on button "Criar escala" at bounding box center [452, 220] width 37 height 12
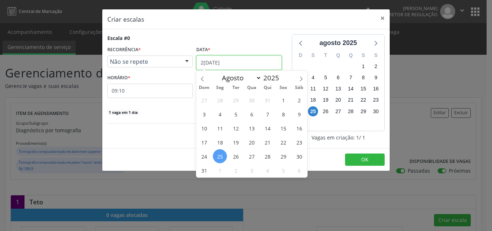
click at [249, 62] on input "25[DATE]" at bounding box center [238, 62] width 85 height 14
click at [238, 170] on span "2" at bounding box center [236, 170] width 14 height 14
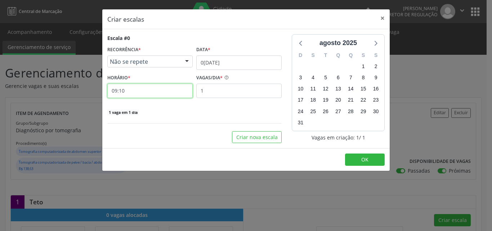
click at [154, 92] on input "09:10" at bounding box center [149, 90] width 85 height 14
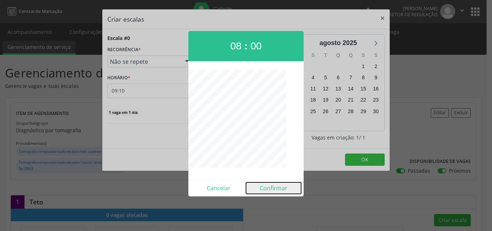
click at [275, 188] on button "Confirmar" at bounding box center [273, 188] width 55 height 12
type input "08:00"
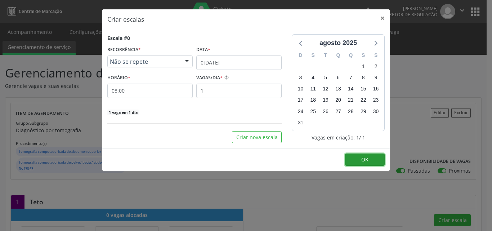
click at [366, 158] on span "OK" at bounding box center [364, 159] width 7 height 7
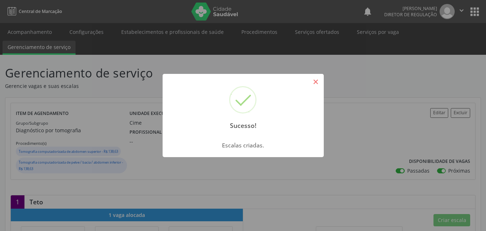
click at [315, 82] on button "×" at bounding box center [316, 82] width 12 height 12
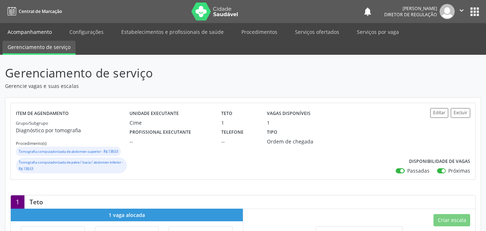
click at [46, 32] on link "Acompanhamento" at bounding box center [30, 32] width 54 height 13
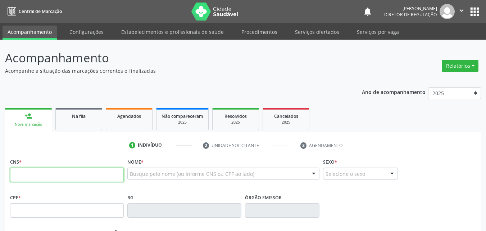
click at [110, 174] on input "text" at bounding box center [67, 174] width 114 height 14
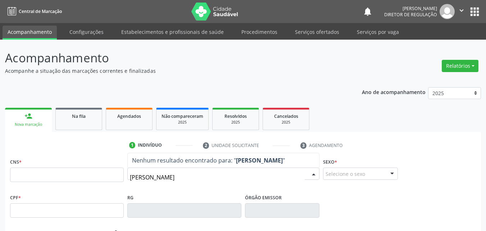
type input "[PERSON_NAME]"
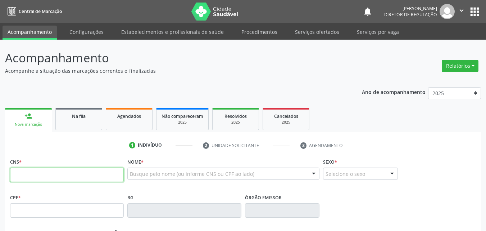
click at [91, 176] on input "text" at bounding box center [67, 174] width 114 height 14
click at [91, 173] on input "text" at bounding box center [67, 174] width 114 height 14
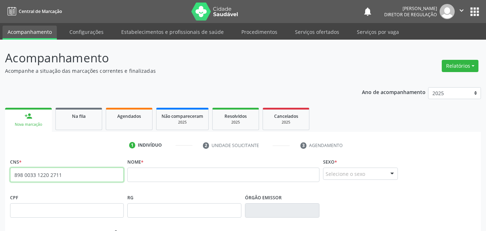
drag, startPoint x: 65, startPoint y: 175, endPoint x: 5, endPoint y: 175, distance: 60.8
click at [5, 175] on div "Acompanhamento Acompanhe a situação das marcações correntes e finalizadas Relat…" at bounding box center [243, 215] width 486 height 351
click at [94, 171] on input "898 0033 1220 2711" at bounding box center [67, 174] width 114 height 14
type input "8"
paste input "702 1087 4515 1598"
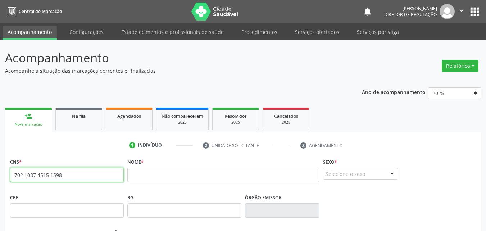
type input "702 1087 4515 1598"
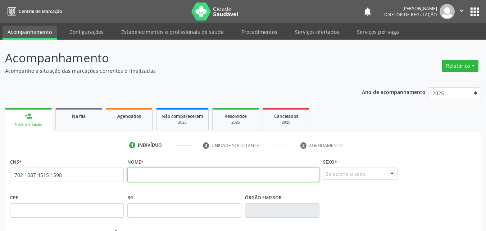
click at [139, 175] on input "text" at bounding box center [223, 174] width 192 height 14
type input "[PERSON_NAME]"
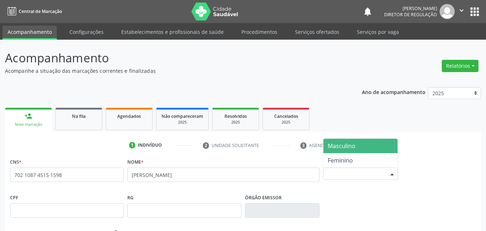
click at [377, 173] on div "Selecione o sexo" at bounding box center [360, 173] width 75 height 12
click at [364, 146] on span "Masculino" at bounding box center [361, 146] width 74 height 14
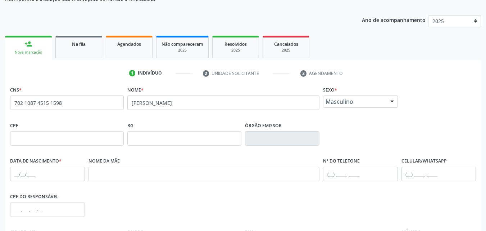
scroll to position [108, 0]
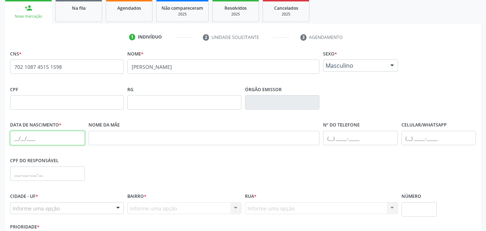
click at [12, 136] on input "text" at bounding box center [47, 138] width 75 height 14
type input "[DATE]"
click at [170, 138] on input "text" at bounding box center [204, 138] width 231 height 14
type input "IRACI MARIA DIAS"
click at [331, 139] on input "text" at bounding box center [360, 138] width 75 height 14
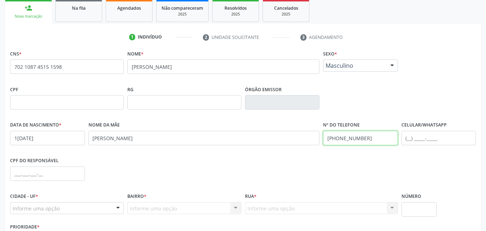
scroll to position [144, 0]
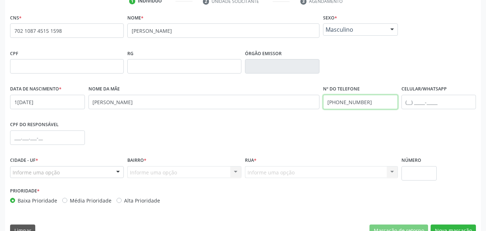
type input "[PHONE_NUMBER]"
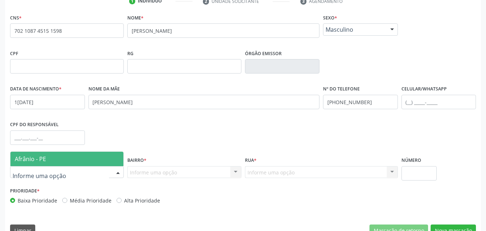
click at [70, 173] on div at bounding box center [67, 172] width 114 height 12
click at [67, 157] on span "Afrânio - PE" at bounding box center [66, 159] width 113 height 14
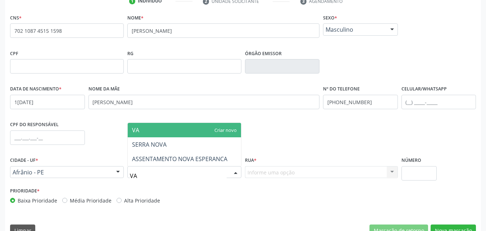
type input "V"
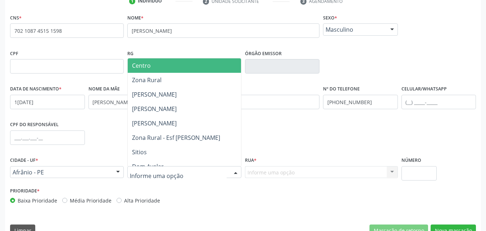
type input "B"
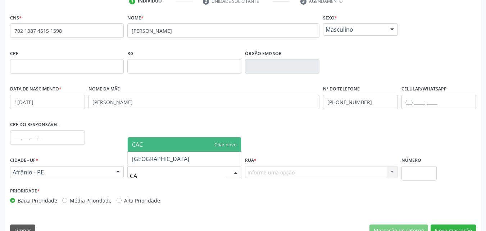
type input "CAC"
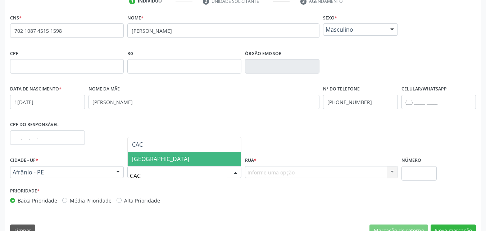
click at [158, 158] on span "[GEOGRAPHIC_DATA]" at bounding box center [160, 159] width 57 height 8
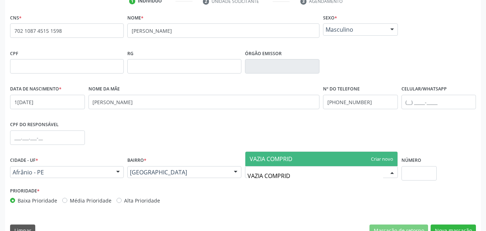
type input "VAZIA COMPRIDA"
click at [276, 160] on span "VAZIA COMPRIDA" at bounding box center [273, 159] width 46 height 8
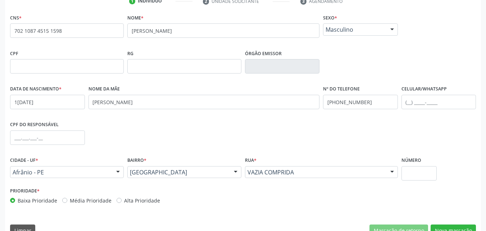
scroll to position [159, 0]
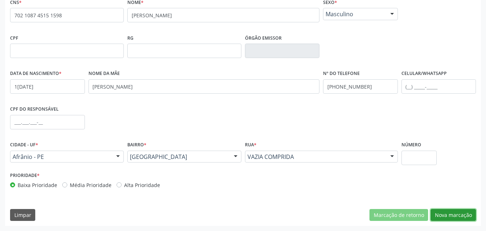
click at [452, 213] on button "Nova marcação" at bounding box center [453, 215] width 45 height 12
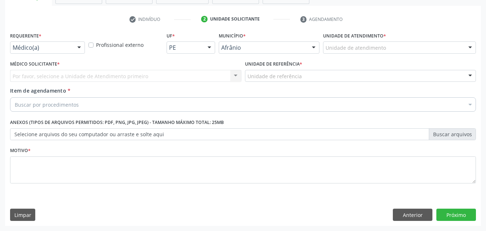
scroll to position [126, 0]
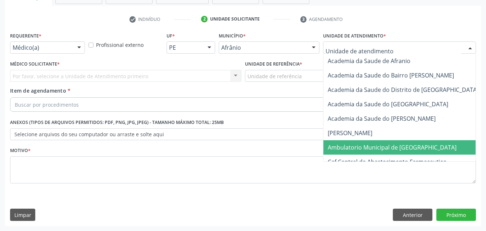
click at [386, 146] on span "Ambulatorio Municipal de [GEOGRAPHIC_DATA]" at bounding box center [392, 147] width 129 height 8
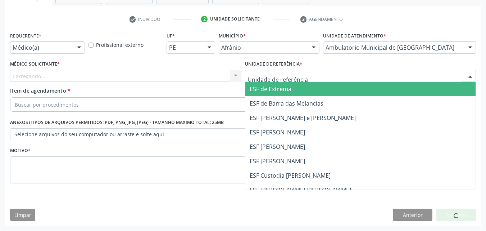
click at [309, 76] on div at bounding box center [360, 76] width 231 height 12
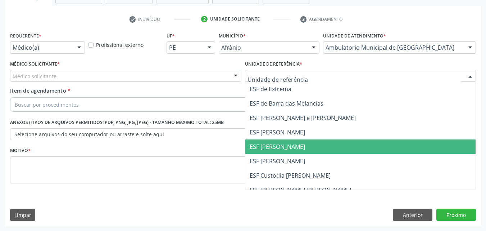
drag, startPoint x: 308, startPoint y: 149, endPoint x: 275, endPoint y: 135, distance: 36.0
click at [307, 149] on span "ESF [PERSON_NAME]" at bounding box center [360, 146] width 231 height 14
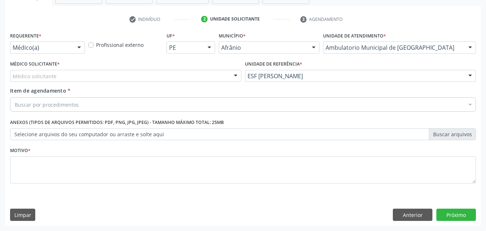
click at [212, 73] on div "Médico solicitante" at bounding box center [125, 76] width 231 height 12
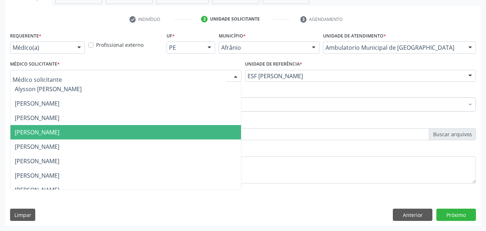
click at [200, 137] on span "[PERSON_NAME]" at bounding box center [125, 132] width 231 height 14
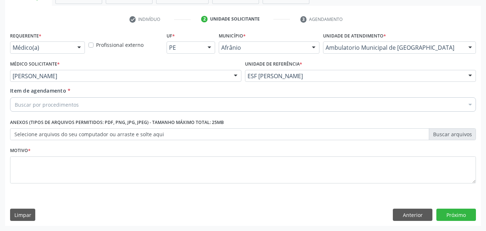
click at [134, 107] on div "Buscar por procedimentos" at bounding box center [243, 104] width 466 height 14
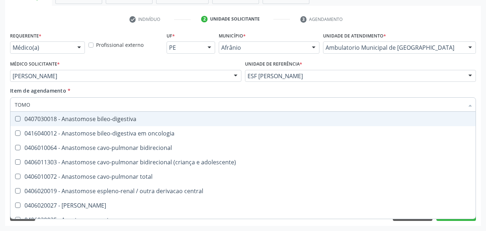
type input "TOMOG"
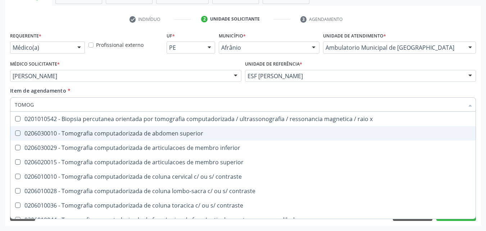
click at [146, 132] on div "0206030010 - Tomografia computadorizada de abdomen superior" at bounding box center [243, 133] width 457 height 6
checkbox superior "true"
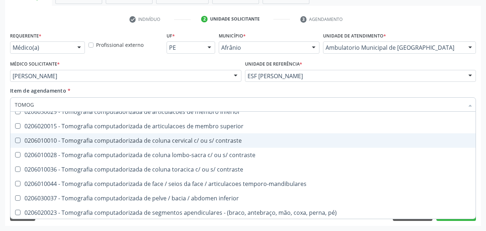
scroll to position [72, 0]
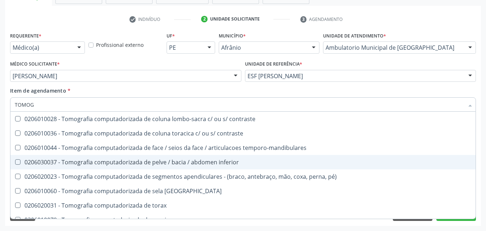
click at [153, 163] on div "0206030037 - Tomografia computadorizada de pelve / bacia / abdomen inferior" at bounding box center [243, 162] width 457 height 6
checkbox inferior "true"
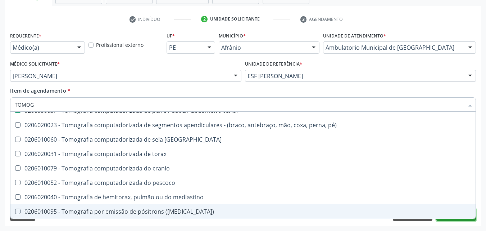
click at [442, 219] on button "Próximo" at bounding box center [457, 214] width 40 height 12
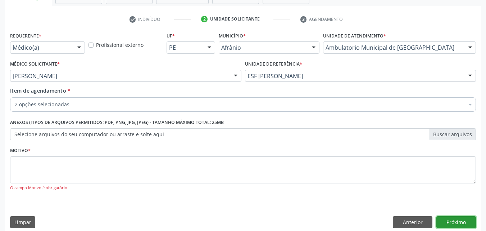
scroll to position [0, 0]
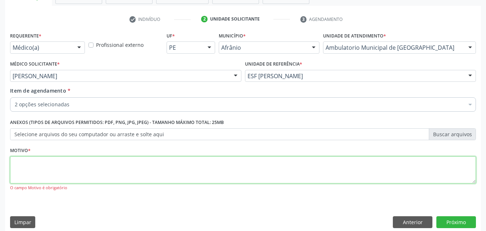
click at [61, 165] on textarea at bounding box center [243, 169] width 466 height 27
type textarea "*"
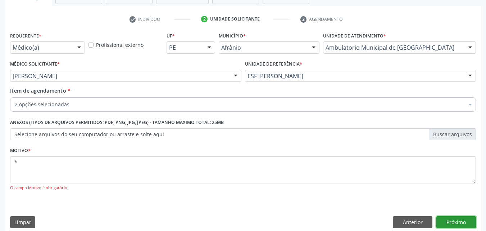
click at [460, 223] on button "Próximo" at bounding box center [457, 222] width 40 height 12
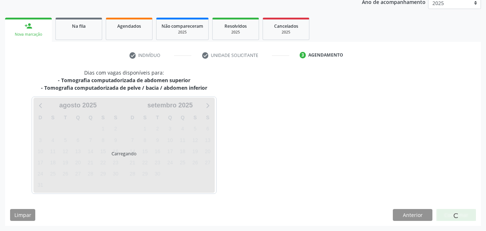
scroll to position [90, 0]
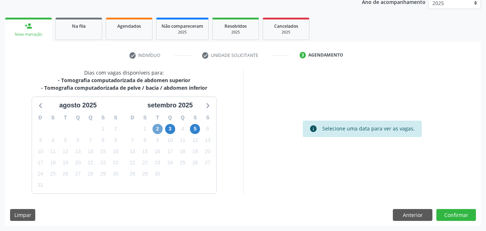
click at [158, 129] on span "2" at bounding box center [158, 129] width 10 height 10
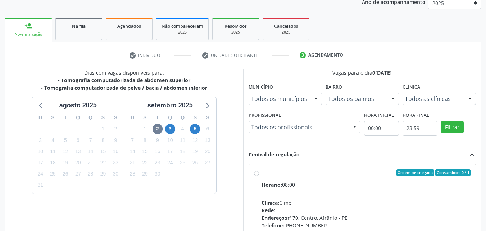
click at [290, 174] on div "Ordem de chegada Consumidos: 0 / 1" at bounding box center [366, 172] width 209 height 6
click at [259, 174] on input "Ordem de chegada Consumidos: 0 / 1 Horário: 08:00 Clínica: Cime Rede: -- Endere…" at bounding box center [256, 172] width 5 height 6
radio input "true"
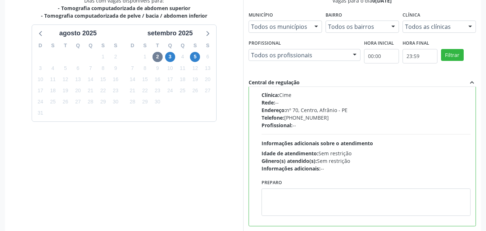
scroll to position [199, 0]
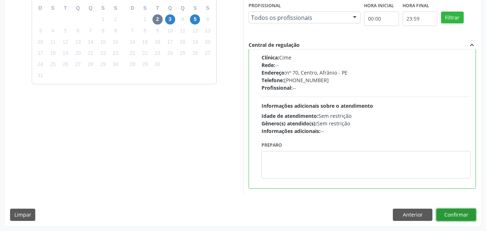
click at [455, 218] on button "Confirmar" at bounding box center [457, 214] width 40 height 12
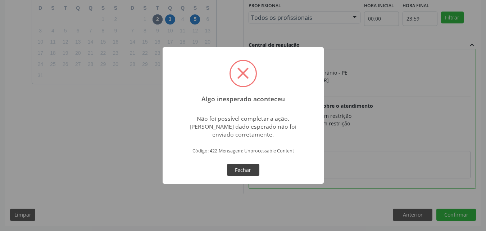
click at [248, 171] on button "Fechar" at bounding box center [243, 170] width 32 height 12
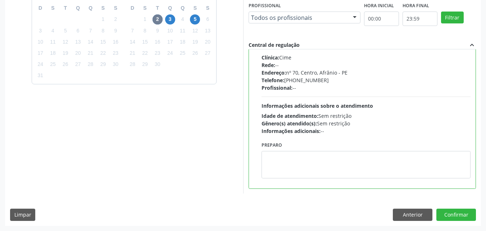
scroll to position [0, 0]
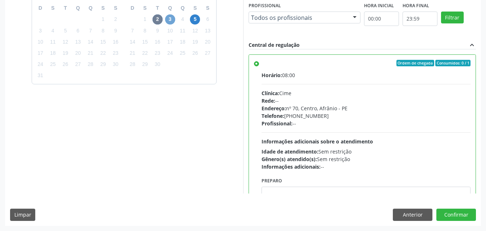
click at [168, 19] on span "3" at bounding box center [170, 19] width 10 height 10
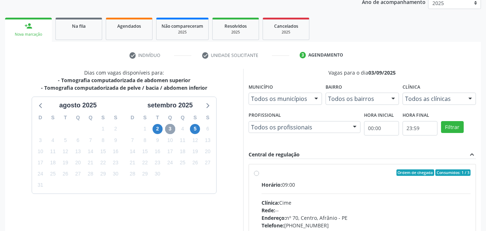
scroll to position [186, 0]
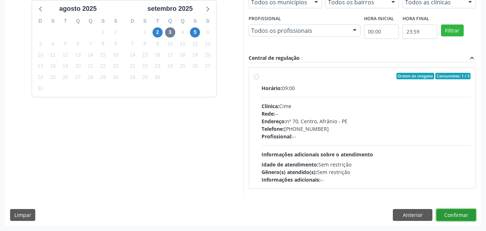
click at [458, 213] on button "Confirmar" at bounding box center [457, 215] width 40 height 12
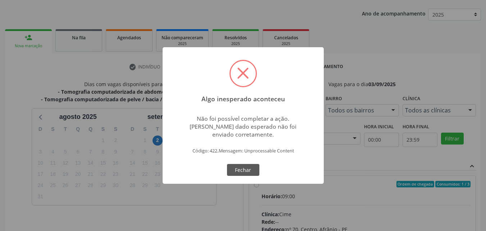
scroll to position [42, 0]
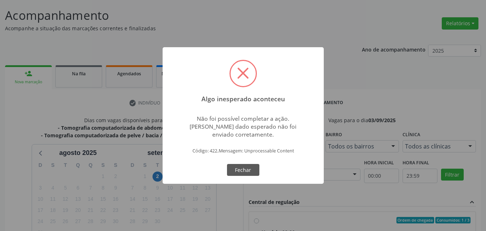
click at [249, 73] on span at bounding box center [243, 73] width 25 height 25
click at [261, 171] on div "Algo inesperado aconteceu × Não foi possível completar a ação. Algum dado esper…" at bounding box center [243, 115] width 161 height 137
click at [254, 171] on button "Fechar" at bounding box center [243, 170] width 32 height 12
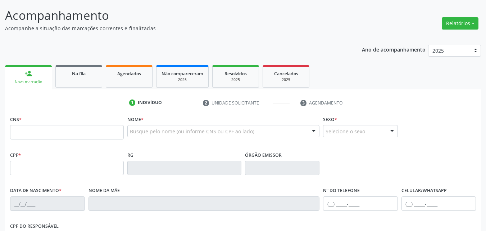
scroll to position [42, 0]
click at [116, 134] on input "text" at bounding box center [67, 132] width 114 height 14
type input "702 1087 4515 1598"
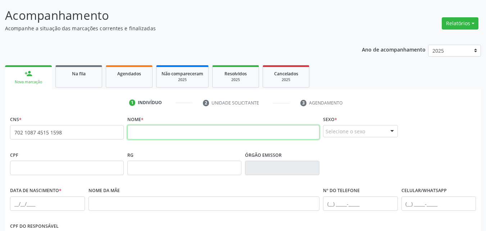
click at [154, 134] on input "text" at bounding box center [223, 132] width 192 height 14
type input "[PERSON_NAME]"
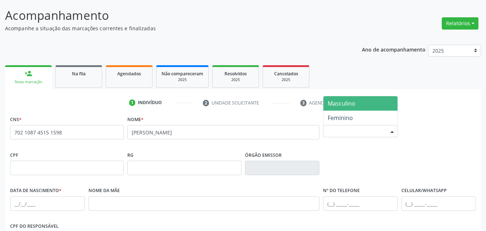
click at [328, 134] on div "Selecione o sexo" at bounding box center [360, 131] width 75 height 12
click at [339, 105] on span "Masculino" at bounding box center [342, 103] width 28 height 8
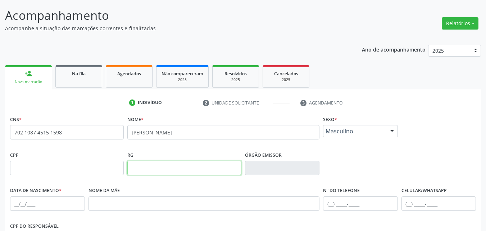
click at [155, 163] on input "text" at bounding box center [184, 168] width 114 height 14
click at [160, 206] on input "text" at bounding box center [204, 203] width 231 height 14
click at [73, 206] on input "text" at bounding box center [47, 203] width 75 height 14
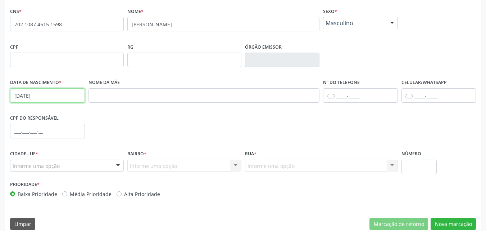
type input "[DATE]"
click at [91, 168] on div "Informe uma opção" at bounding box center [67, 165] width 114 height 12
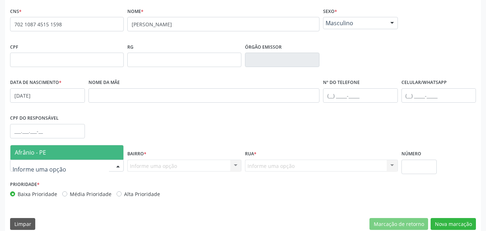
click at [82, 152] on span "Afrânio - PE" at bounding box center [66, 152] width 113 height 14
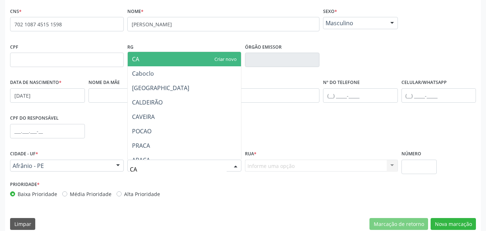
type input "CAC"
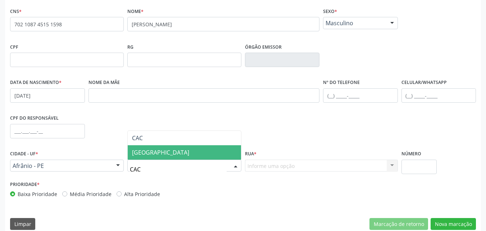
click at [169, 153] on span "[GEOGRAPHIC_DATA]" at bounding box center [160, 152] width 57 height 8
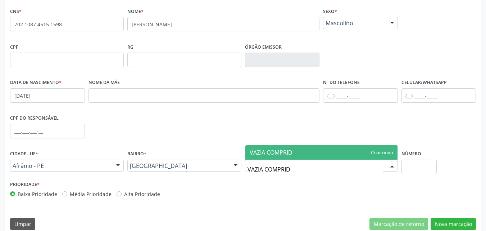
type input "VAZIA COMPRIDA"
click at [295, 154] on span "VAZIA COMPRIDA" at bounding box center [273, 152] width 46 height 8
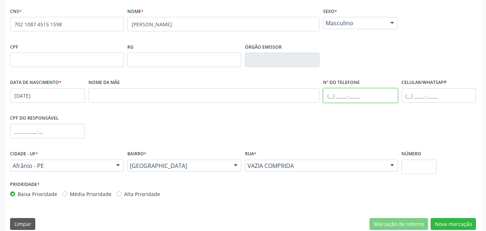
click at [333, 96] on input "text" at bounding box center [360, 95] width 75 height 14
type input "[PHONE_NUMBER]"
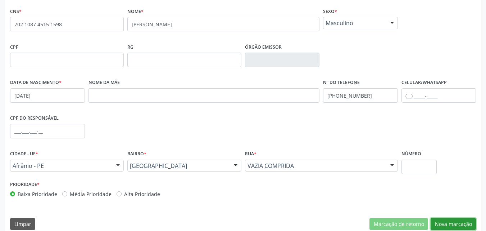
click at [461, 222] on button "Nova marcação" at bounding box center [453, 224] width 45 height 12
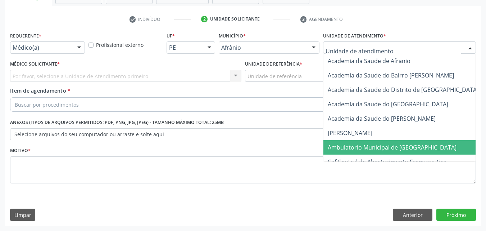
click at [385, 149] on span "Ambulatorio Municipal de [GEOGRAPHIC_DATA]" at bounding box center [392, 147] width 129 height 8
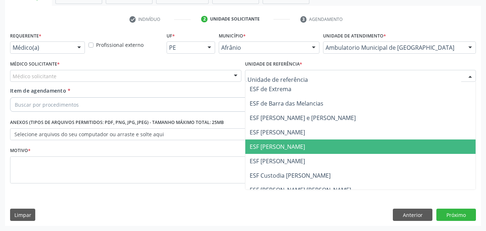
click at [288, 145] on span "ESF [PERSON_NAME]" at bounding box center [277, 147] width 55 height 8
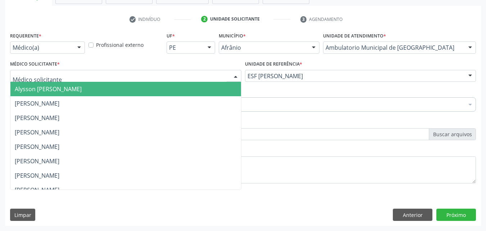
click at [176, 71] on div at bounding box center [125, 76] width 231 height 12
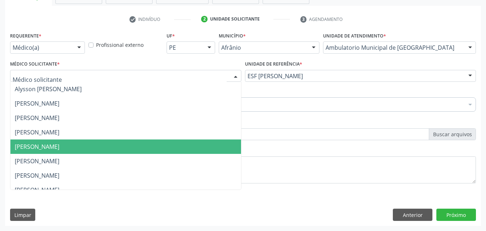
click at [176, 141] on span "[PERSON_NAME]" at bounding box center [125, 146] width 231 height 14
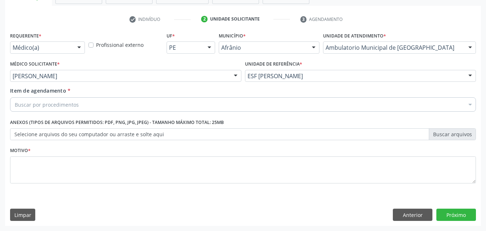
click at [148, 100] on div "Buscar por procedimentos" at bounding box center [243, 104] width 466 height 14
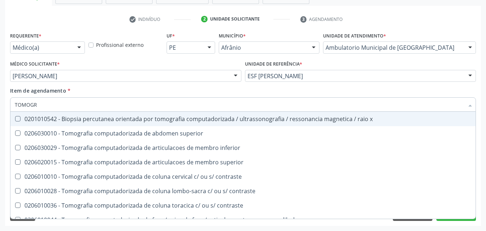
type input "TOMOGRA"
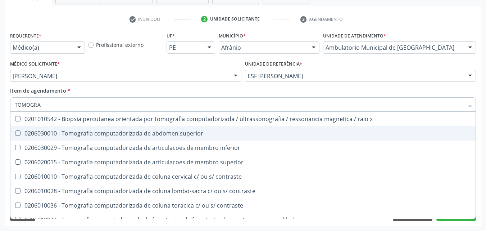
click at [182, 129] on span "0206030010 - Tomografia computadorizada de abdomen superior" at bounding box center [242, 133] width 465 height 14
checkbox superior "true"
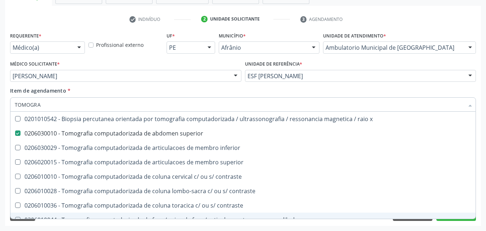
scroll to position [72, 0]
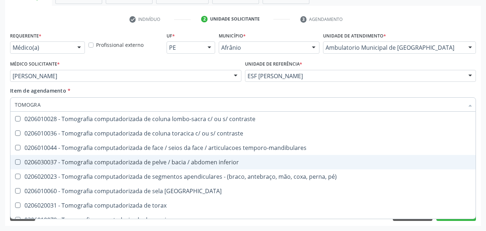
click at [217, 163] on div "0206030037 - Tomografia computadorizada de pelve / bacia / abdomen inferior" at bounding box center [243, 162] width 457 height 6
checkbox inferior "true"
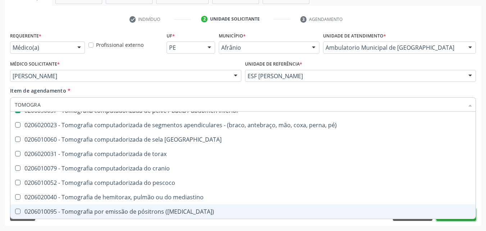
click at [456, 220] on button "Próximo" at bounding box center [457, 214] width 40 height 12
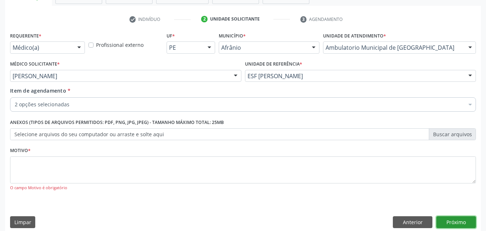
scroll to position [0, 0]
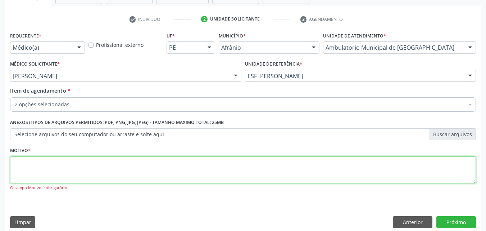
click at [75, 169] on textarea at bounding box center [243, 169] width 466 height 27
type textarea "*"
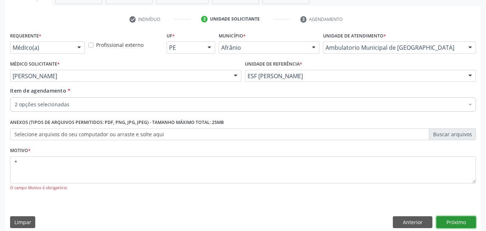
click at [464, 224] on button "Próximo" at bounding box center [457, 222] width 40 height 12
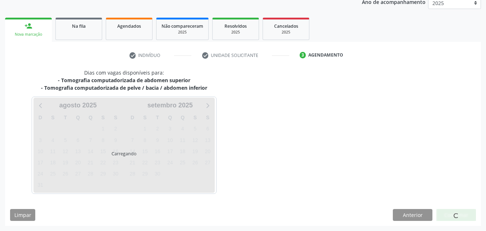
scroll to position [90, 0]
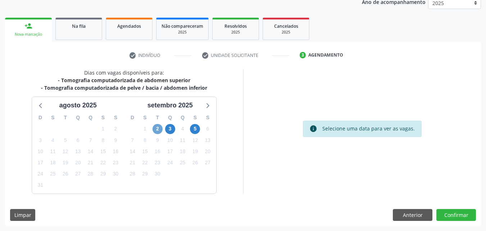
click at [156, 125] on span "2" at bounding box center [158, 129] width 10 height 10
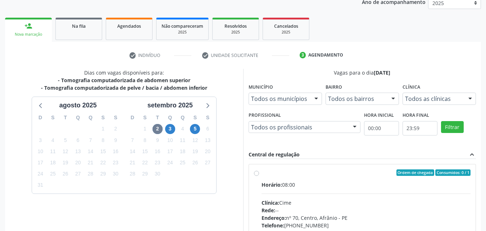
click at [302, 175] on div "Ordem de chegada Consumidos: 0 / 1" at bounding box center [366, 172] width 209 height 6
click at [259, 175] on input "Ordem de chegada Consumidos: 0 / 1 Horário: 08:00 Clínica: Cime Rede: -- Endere…" at bounding box center [256, 172] width 5 height 6
radio input "true"
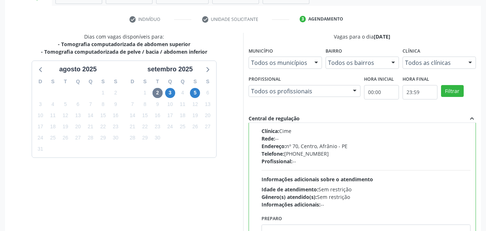
scroll to position [199, 0]
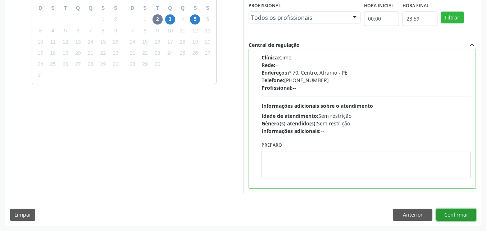
click at [466, 214] on button "Confirmar" at bounding box center [457, 214] width 40 height 12
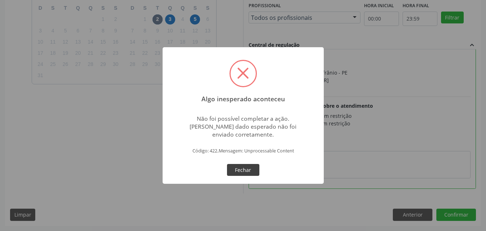
click at [248, 166] on button "Fechar" at bounding box center [243, 170] width 32 height 12
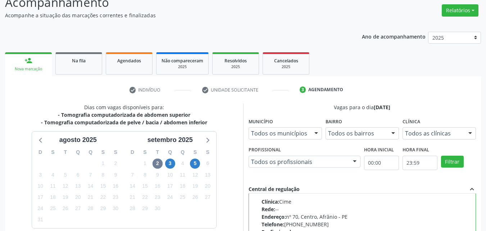
scroll to position [0, 0]
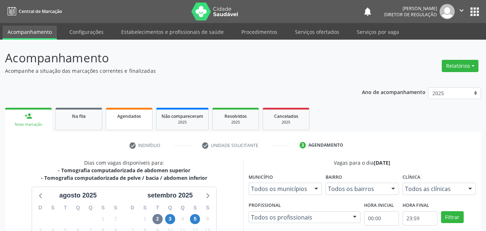
click at [136, 117] on span "Agendados" at bounding box center [129, 116] width 24 height 6
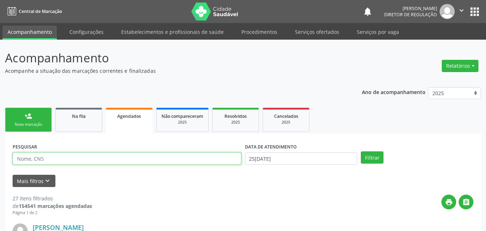
click at [48, 159] on input "text" at bounding box center [127, 158] width 229 height 12
paste input "702 1087 4515 1598"
type input "702 1087 4515 1598"
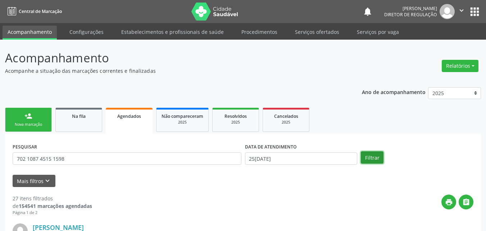
click at [374, 158] on button "Filtrar" at bounding box center [372, 157] width 23 height 12
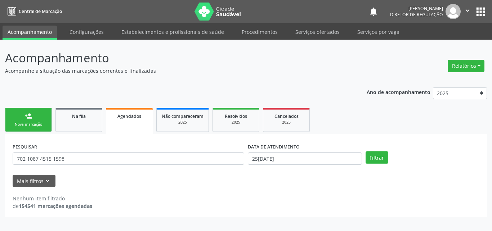
click at [40, 120] on link "person_add Nova marcação" at bounding box center [28, 120] width 47 height 24
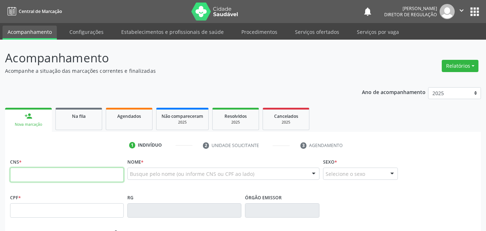
click at [105, 175] on input "text" at bounding box center [67, 174] width 114 height 14
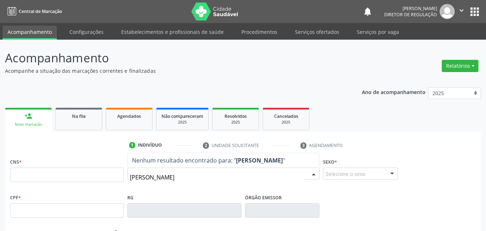
type input "[PERSON_NAME] DE"
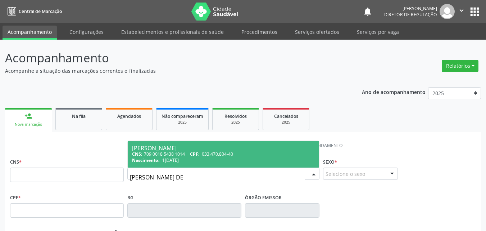
click at [180, 149] on div "[PERSON_NAME]" at bounding box center [223, 148] width 183 height 6
type input "709 0018 5438 1014"
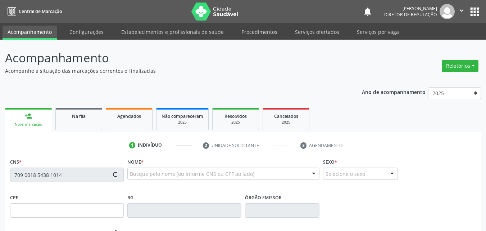
type input "033.470.804-40"
type input "1[DATE]"
type input "[PERSON_NAME]"
type input "[PHONE_NUMBER]"
type input "071.117.354-04"
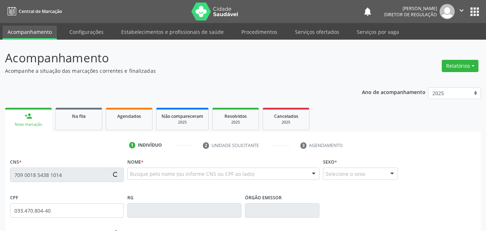
type input "76"
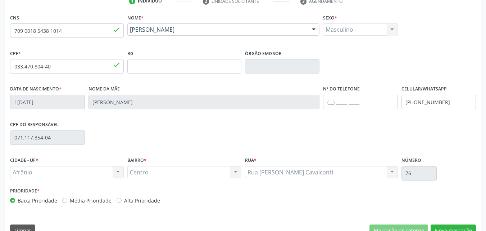
scroll to position [159, 0]
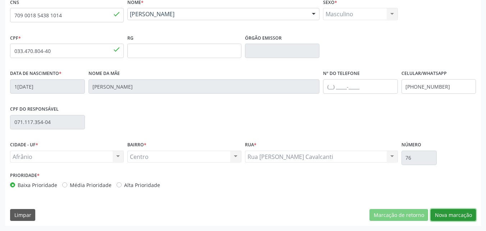
click at [456, 213] on button "Nova marcação" at bounding box center [453, 215] width 45 height 12
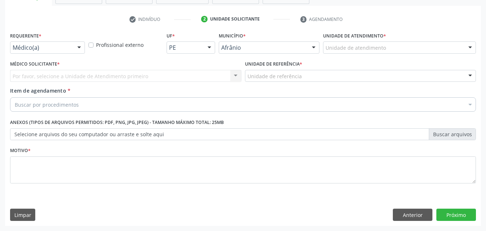
scroll to position [126, 0]
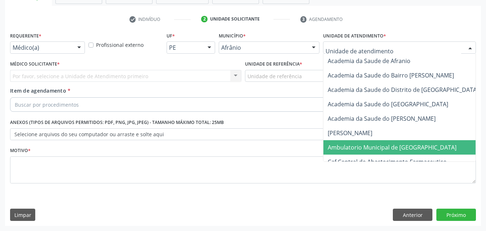
click at [362, 146] on span "Ambulatorio Municipal de [GEOGRAPHIC_DATA]" at bounding box center [392, 147] width 129 height 8
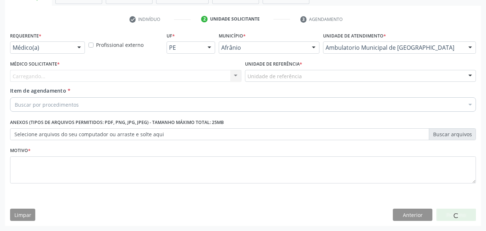
click at [304, 76] on div "Unidade de referência" at bounding box center [360, 76] width 231 height 12
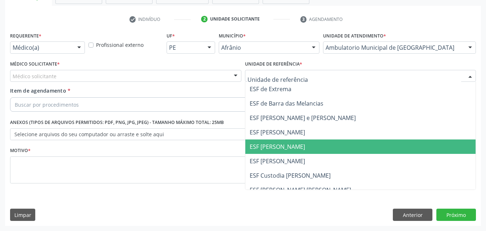
click at [306, 147] on span "ESF [PERSON_NAME]" at bounding box center [360, 146] width 231 height 14
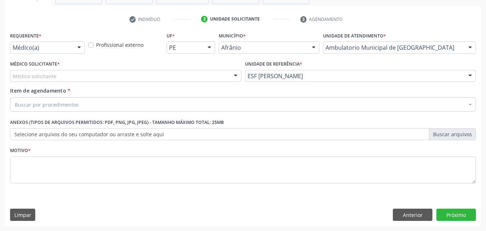
click at [180, 76] on div "Médico solicitante" at bounding box center [125, 76] width 231 height 12
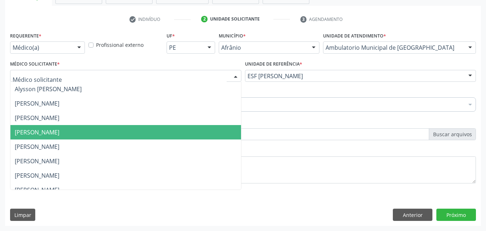
click at [148, 129] on span "[PERSON_NAME]" at bounding box center [125, 132] width 231 height 14
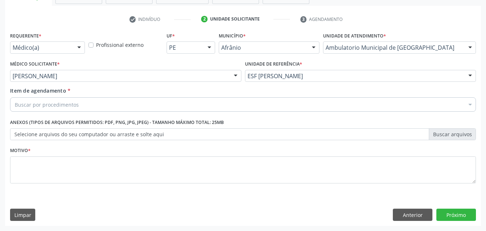
click at [115, 105] on div "Buscar por procedimentos" at bounding box center [243, 104] width 466 height 14
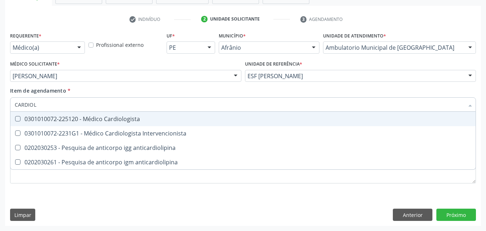
type input "CARDIOLO"
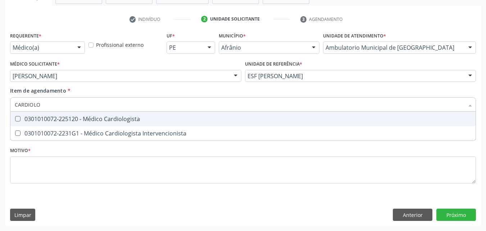
click at [116, 118] on div "0301010072-225120 - Médico Cardiologista" at bounding box center [243, 119] width 457 height 6
checkbox Cardiologista "true"
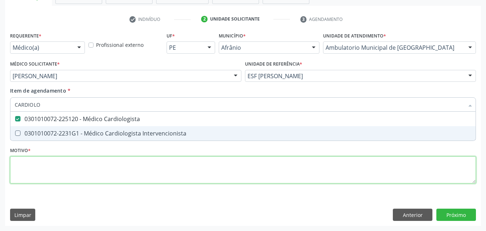
click at [96, 171] on div "Requerente * Médico(a) Médico(a) Enfermeiro(a) Paciente Nenhum resultado encont…" at bounding box center [243, 111] width 466 height 163
checkbox Intervencionista "true"
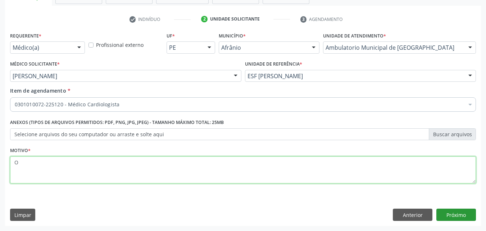
type textarea "O"
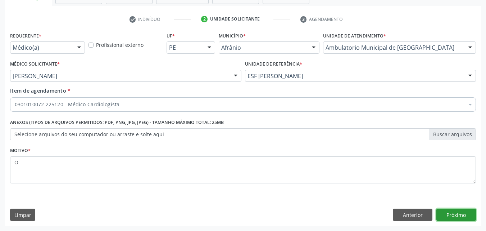
click at [454, 214] on button "Próximo" at bounding box center [457, 214] width 40 height 12
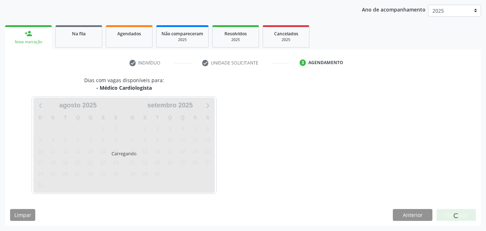
scroll to position [82, 0]
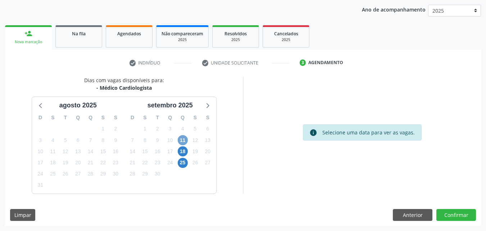
click at [180, 140] on span "11" at bounding box center [183, 140] width 10 height 10
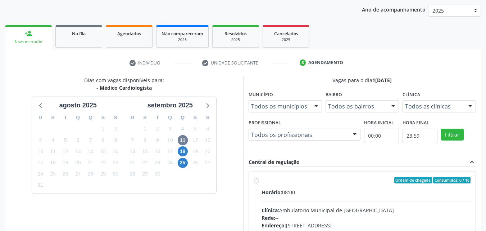
click at [270, 180] on div "Ordem de chegada Consumidos: 0 / 18" at bounding box center [366, 180] width 209 height 6
click at [259, 180] on input "Ordem de chegada Consumidos: 0 / 18 Horário: 08:00 Clínica: Ambulatorio Municip…" at bounding box center [256, 180] width 5 height 6
radio input "true"
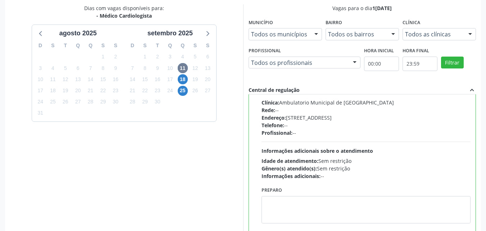
scroll to position [199, 0]
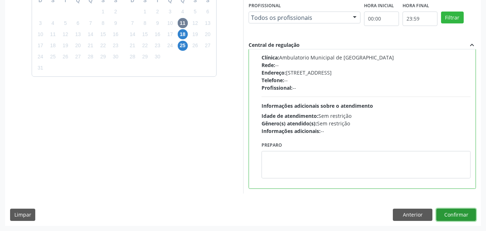
click at [457, 215] on button "Confirmar" at bounding box center [457, 214] width 40 height 12
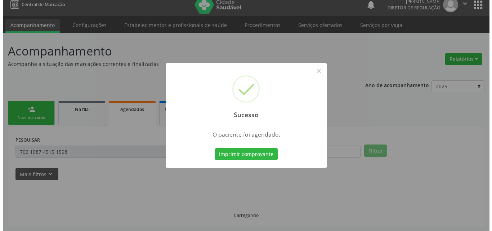
scroll to position [0, 0]
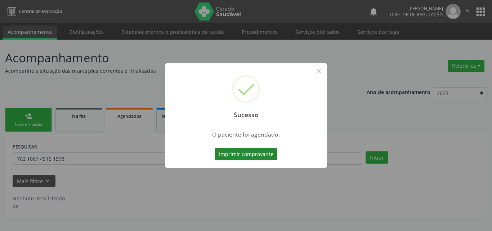
click at [256, 154] on button "Imprimir comprovante" at bounding box center [245, 154] width 63 height 12
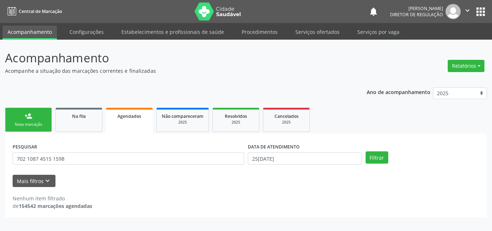
click at [43, 123] on div "Nova marcação" at bounding box center [28, 124] width 36 height 5
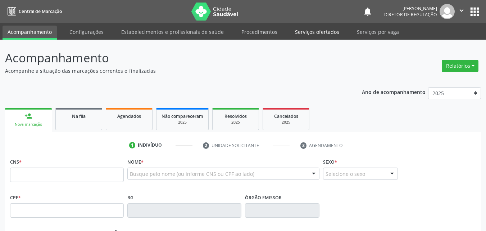
click at [322, 32] on link "Serviços ofertados" at bounding box center [317, 32] width 54 height 13
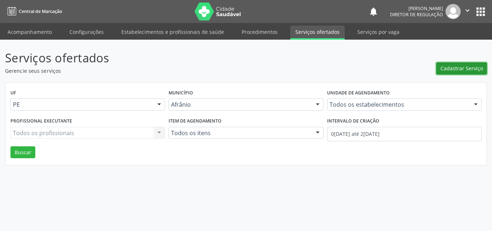
click at [474, 69] on span "Cadastrar Serviço" at bounding box center [461, 68] width 42 height 8
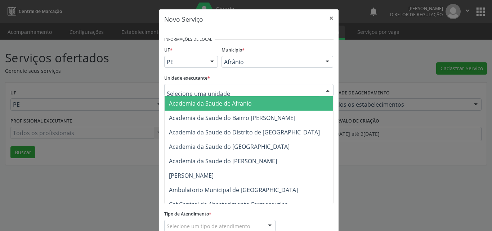
click at [231, 86] on div at bounding box center [248, 90] width 169 height 12
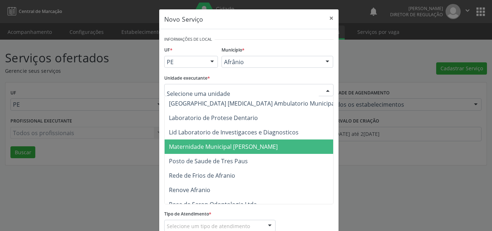
scroll to position [396, 0]
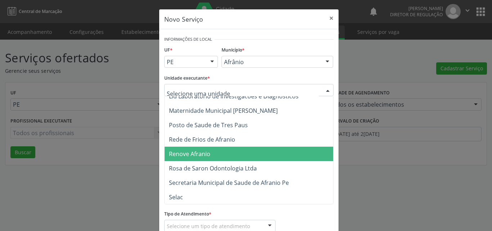
click at [211, 157] on span "Renove Afranio" at bounding box center [252, 153] width 176 height 14
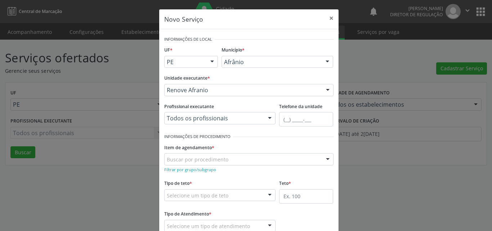
click at [238, 160] on div "Buscar por procedimento" at bounding box center [248, 159] width 169 height 12
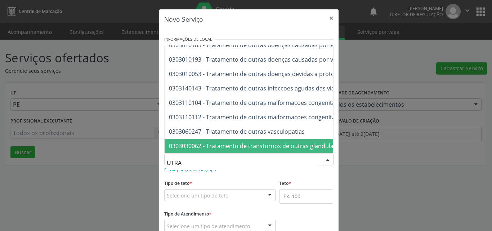
scroll to position [416, 0]
type input "U"
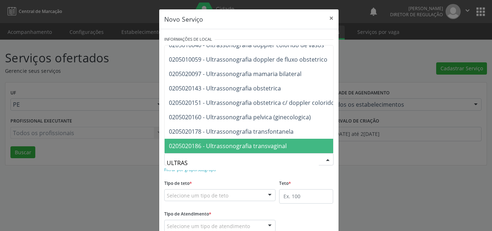
scroll to position [229, 0]
type input "ULTRASS"
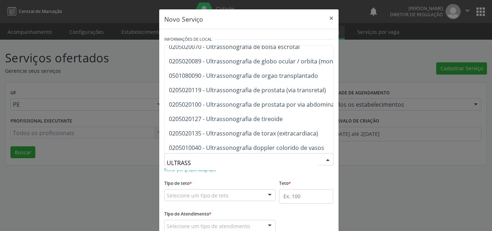
scroll to position [85, 0]
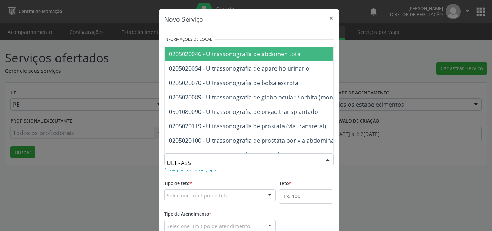
click at [284, 54] on span "0205020046 - Ultrassonografia de abdomen total" at bounding box center [235, 54] width 133 height 8
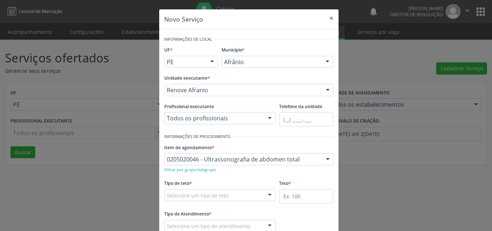
click at [241, 194] on div "Selecione um tipo de teto" at bounding box center [220, 195] width 112 height 12
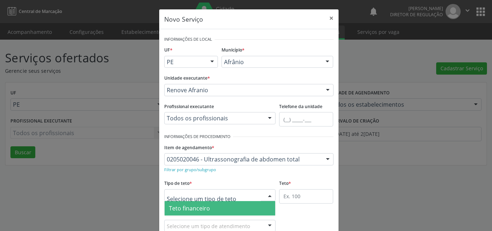
scroll to position [14, 0]
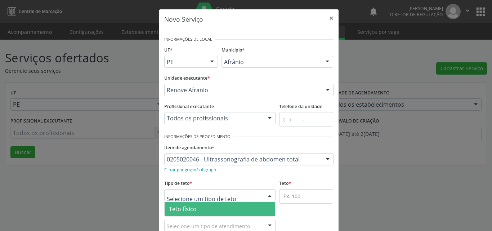
click at [216, 205] on span "Teto físico" at bounding box center [219, 209] width 111 height 14
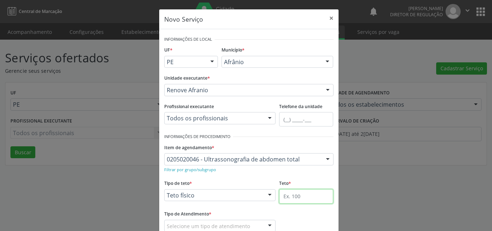
click at [293, 194] on input "text" at bounding box center [306, 196] width 54 height 14
type input "1"
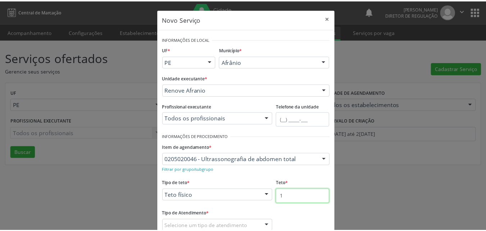
scroll to position [48, 0]
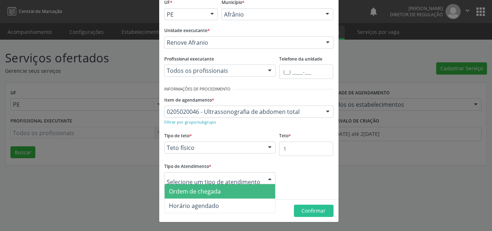
click at [217, 190] on span "Ordem de chegada" at bounding box center [219, 191] width 111 height 14
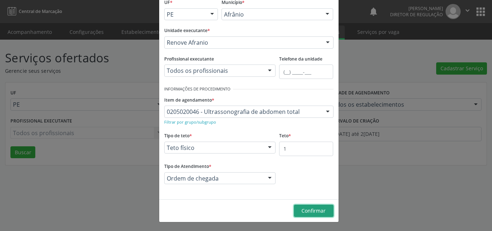
click at [308, 210] on span "Confirmar" at bounding box center [313, 210] width 24 height 7
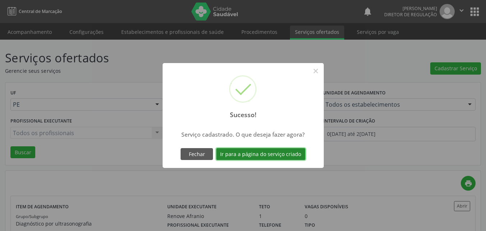
click at [278, 155] on button "Ir para a página do serviço criado" at bounding box center [260, 154] width 89 height 12
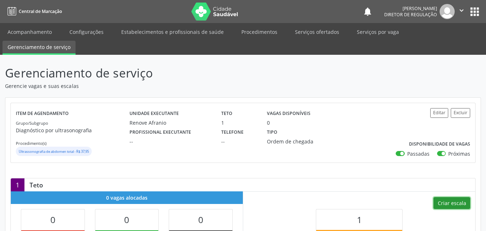
click at [447, 205] on button "Criar escala" at bounding box center [452, 203] width 37 height 12
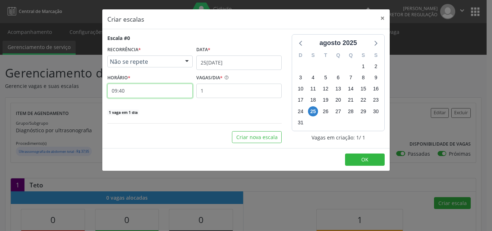
click at [177, 91] on input "09:40" at bounding box center [149, 90] width 85 height 14
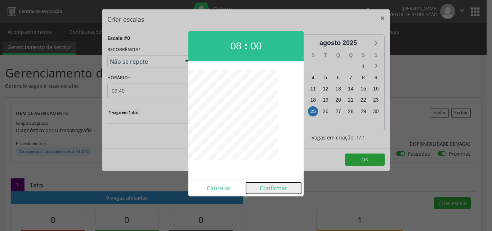
click at [268, 186] on button "Confirmar" at bounding box center [273, 188] width 55 height 12
type input "08:00"
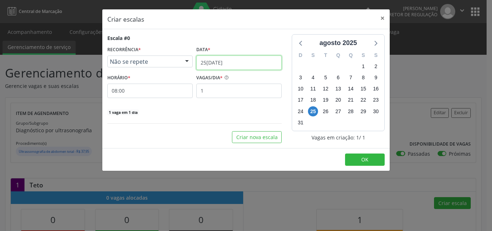
click at [232, 58] on input "25[DATE]" at bounding box center [238, 62] width 85 height 14
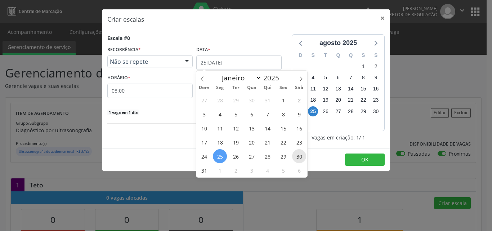
click at [301, 160] on span "30" at bounding box center [299, 156] width 14 height 14
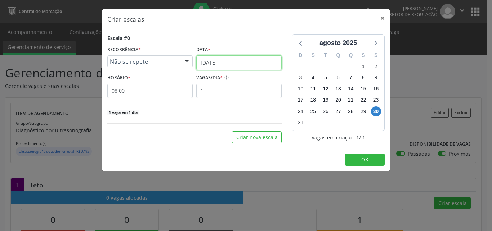
click at [238, 64] on input "[DATE]" at bounding box center [238, 62] width 85 height 14
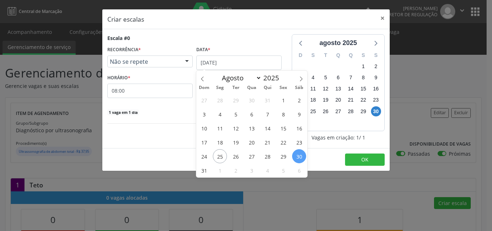
click at [268, 157] on span "28" at bounding box center [267, 156] width 14 height 14
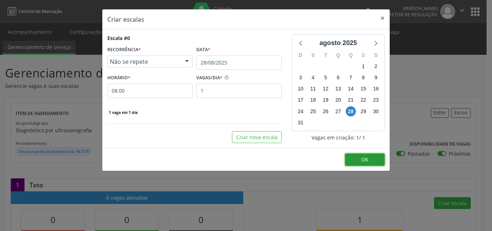
click at [364, 157] on span "OK" at bounding box center [364, 159] width 7 height 7
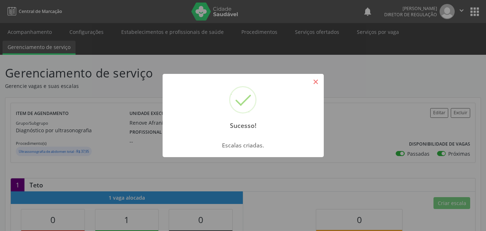
click at [320, 83] on button "×" at bounding box center [316, 82] width 12 height 12
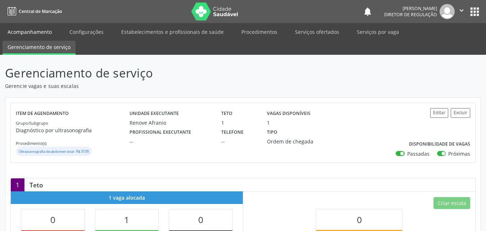
click at [45, 33] on link "Acompanhamento" at bounding box center [30, 32] width 54 height 13
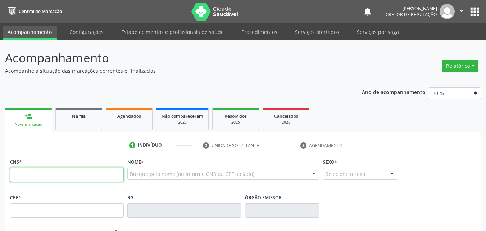
click at [84, 172] on input "text" at bounding box center [67, 174] width 114 height 14
type input "701 4056 1340 2433"
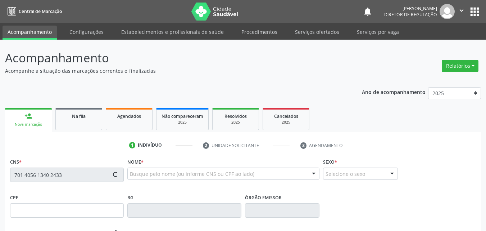
type input "067.750.944-85"
type input "2[DATE]"
type input "[PERSON_NAME]"
type input "[PHONE_NUMBER]"
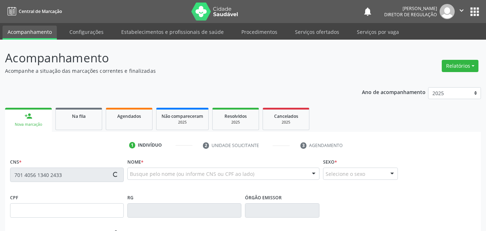
type input "049.441.094-90"
type input "S/N"
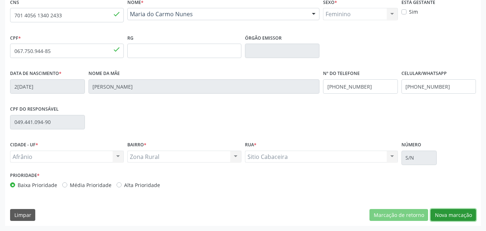
click at [452, 214] on button "Nova marcação" at bounding box center [453, 215] width 45 height 12
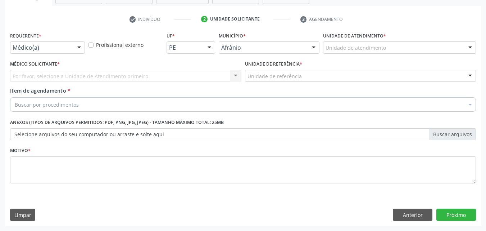
scroll to position [126, 0]
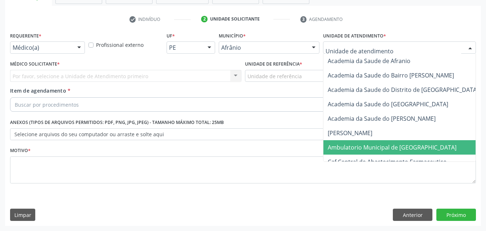
click at [362, 151] on span "Ambulatorio Municipal de [GEOGRAPHIC_DATA]" at bounding box center [392, 147] width 129 height 8
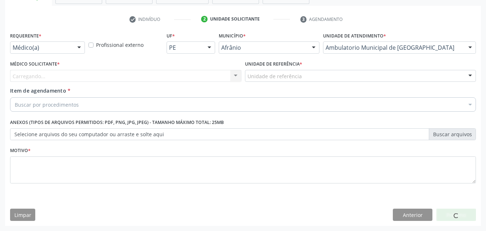
click at [305, 76] on div "Unidade de referência" at bounding box center [360, 76] width 231 height 12
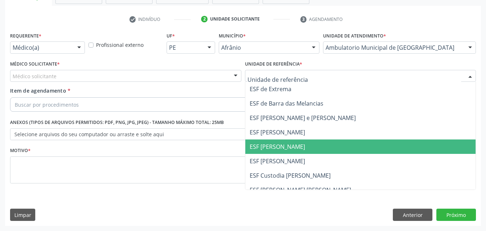
drag, startPoint x: 304, startPoint y: 144, endPoint x: 239, endPoint y: 125, distance: 68.1
click at [303, 144] on span "ESF [PERSON_NAME]" at bounding box center [360, 146] width 231 height 14
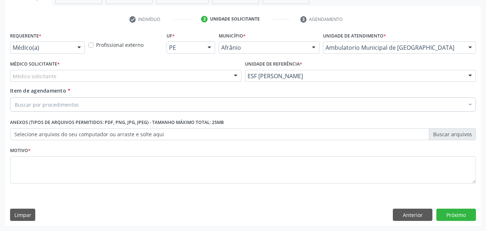
click at [153, 77] on div "Médico solicitante" at bounding box center [125, 76] width 231 height 12
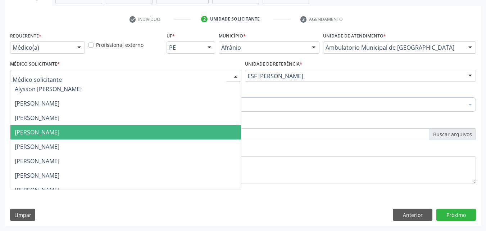
click at [141, 134] on span "[PERSON_NAME]" at bounding box center [125, 132] width 231 height 14
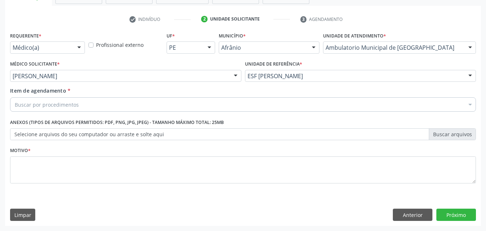
click at [95, 104] on div "Buscar por procedimentos" at bounding box center [243, 104] width 466 height 14
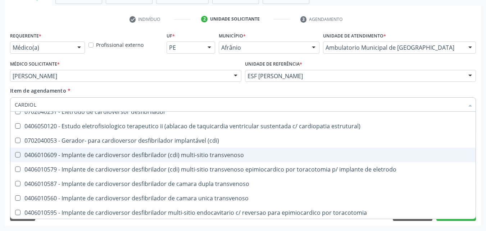
scroll to position [0, 0]
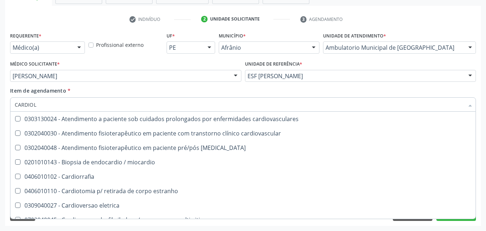
type input "CARDIOLO"
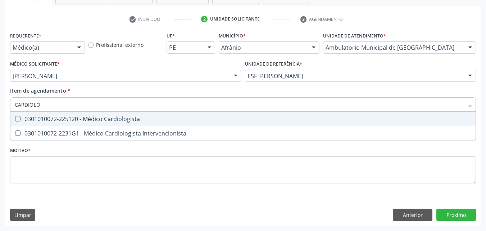
click at [141, 118] on div "0301010072-225120 - Médico Cardiologista" at bounding box center [243, 119] width 457 height 6
checkbox Cardiologista "true"
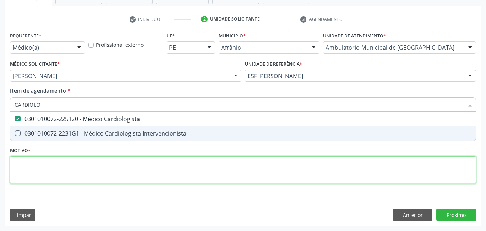
click at [131, 168] on div "Requerente * Médico(a) Médico(a) Enfermeiro(a) Paciente Nenhum resultado encont…" at bounding box center [243, 111] width 466 height 163
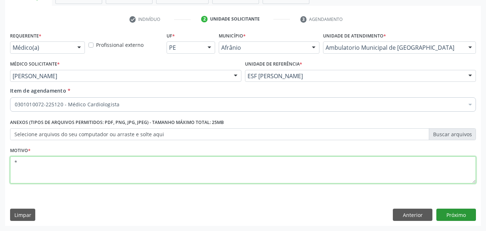
type textarea "*"
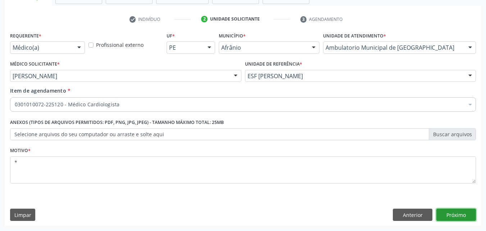
click at [460, 214] on button "Próximo" at bounding box center [457, 214] width 40 height 12
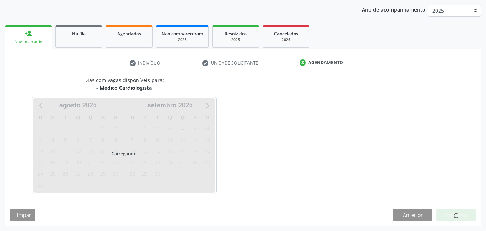
scroll to position [82, 0]
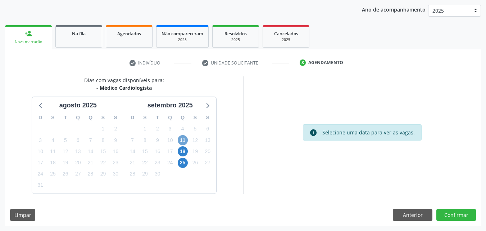
click at [185, 141] on span "11" at bounding box center [183, 140] width 10 height 10
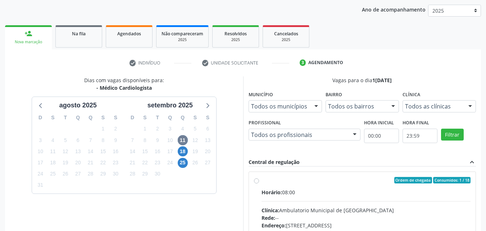
click at [308, 179] on div "Ordem de chegada Consumidos: 1 / 18" at bounding box center [366, 180] width 209 height 6
click at [259, 179] on input "Ordem de chegada Consumidos: 1 / 18 Horário: 08:00 Clínica: Ambulatorio Municip…" at bounding box center [256, 180] width 5 height 6
radio input "true"
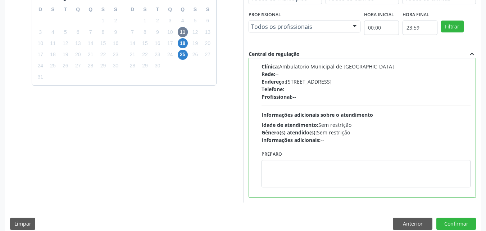
scroll to position [199, 0]
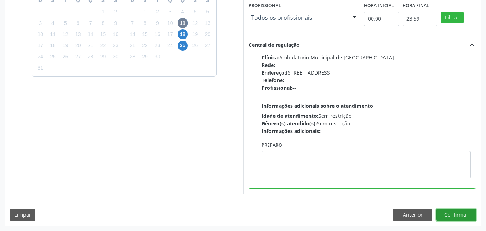
click at [465, 213] on button "Confirmar" at bounding box center [457, 214] width 40 height 12
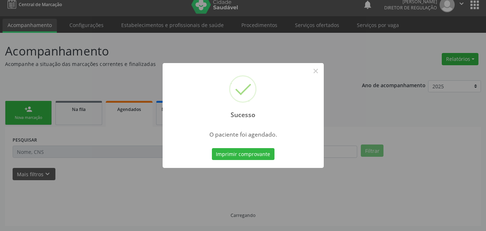
scroll to position [7, 0]
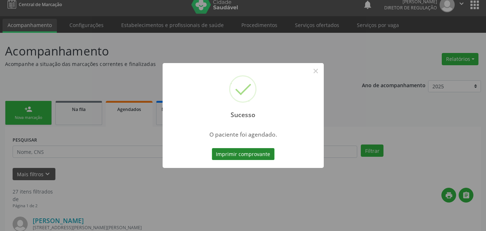
click at [259, 156] on button "Imprimir comprovante" at bounding box center [243, 154] width 63 height 12
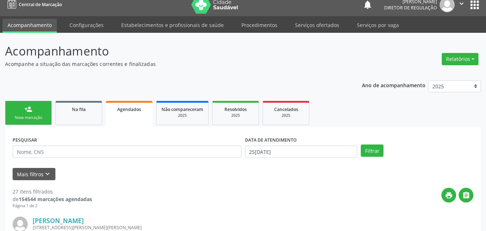
click at [46, 113] on link "person_add Nova marcação" at bounding box center [28, 113] width 47 height 24
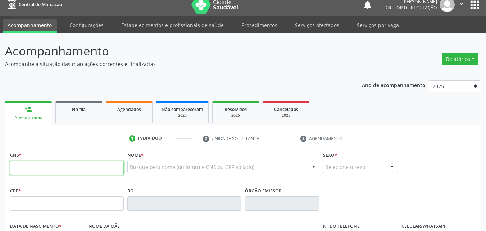
click at [74, 172] on input "text" at bounding box center [67, 168] width 114 height 14
type input "701 4056 1340 2433"
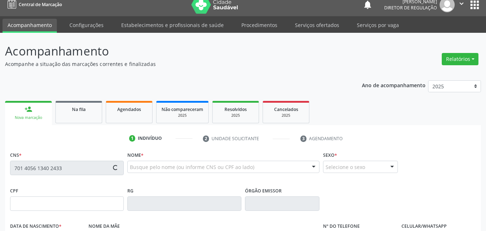
type input "067.750.944-85"
type input "2[DATE]"
type input "[PERSON_NAME]"
type input "[PHONE_NUMBER]"
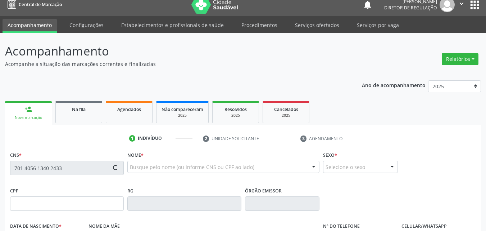
type input "049.441.094-90"
type input "S/N"
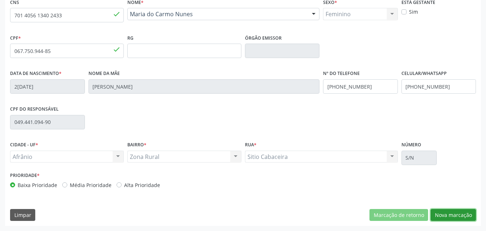
click at [448, 216] on button "Nova marcação" at bounding box center [453, 215] width 45 height 12
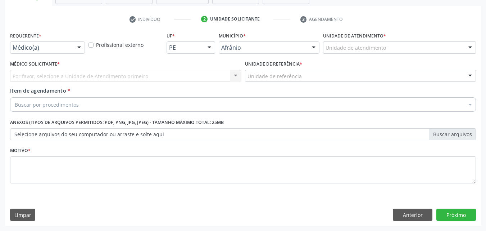
scroll to position [126, 0]
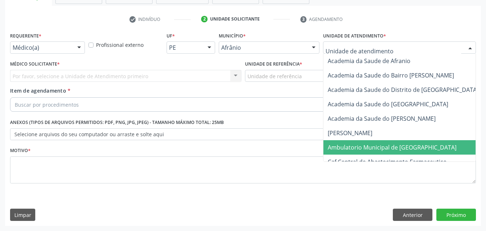
click at [385, 146] on span "Ambulatorio Municipal de [GEOGRAPHIC_DATA]" at bounding box center [392, 147] width 129 height 8
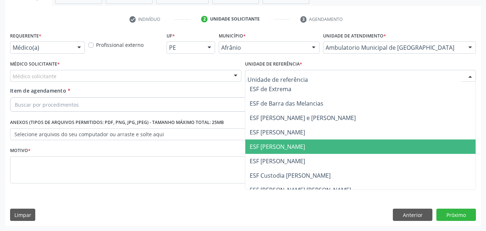
drag, startPoint x: 294, startPoint y: 148, endPoint x: 290, endPoint y: 148, distance: 4.0
click at [293, 148] on span "ESF [PERSON_NAME]" at bounding box center [277, 147] width 55 height 8
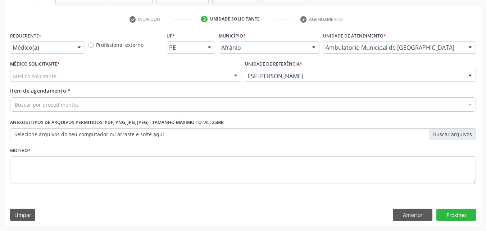
click at [149, 74] on div "Médico solicitante" at bounding box center [125, 76] width 231 height 12
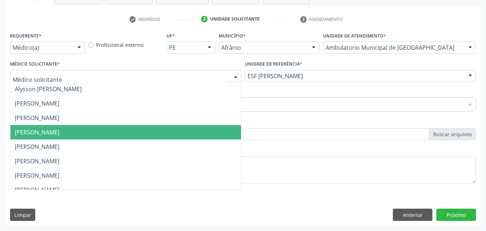
click at [146, 130] on span "[PERSON_NAME]" at bounding box center [125, 132] width 231 height 14
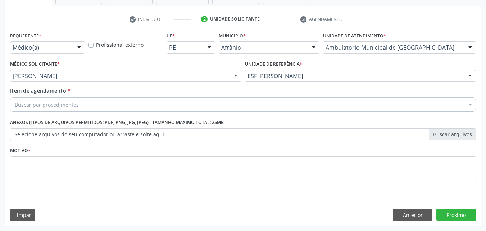
click at [108, 105] on div "Buscar por procedimentos" at bounding box center [243, 104] width 466 height 14
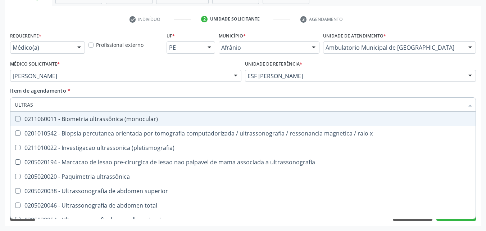
type input "ULTRASS"
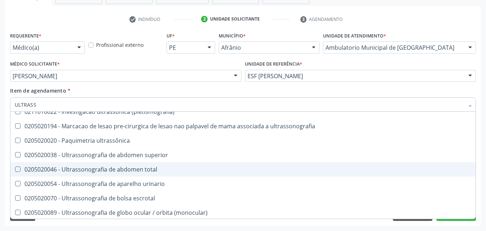
click at [127, 167] on div "0205020046 - Ultrassonografia de abdomen total" at bounding box center [243, 169] width 457 height 6
checkbox total "true"
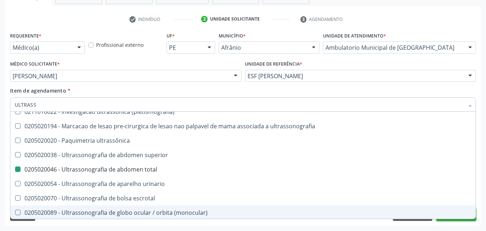
click at [462, 220] on button "Próximo" at bounding box center [457, 214] width 40 height 12
checkbox x "true"
checkbox total "false"
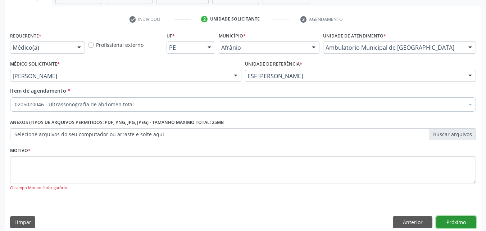
scroll to position [0, 0]
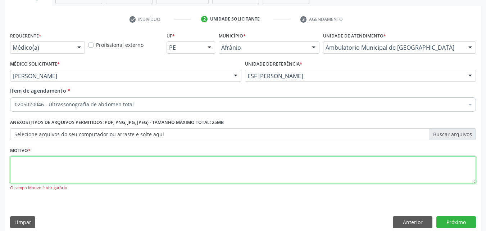
click at [152, 171] on textarea at bounding box center [243, 169] width 466 height 27
type textarea "*"
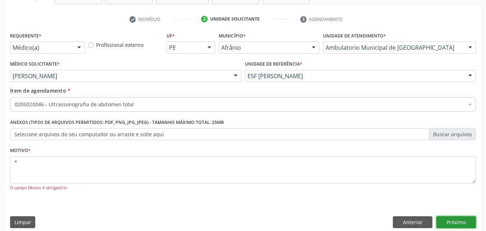
click at [454, 223] on button "Próximo" at bounding box center [457, 222] width 40 height 12
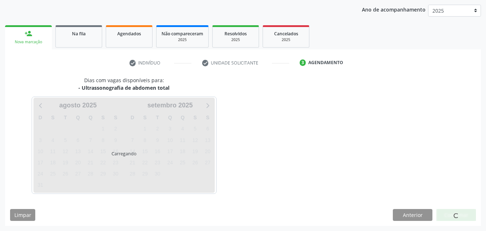
scroll to position [82, 0]
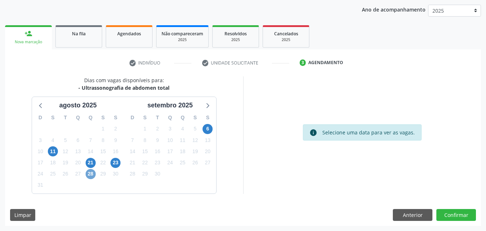
click at [89, 173] on span "28" at bounding box center [91, 174] width 10 height 10
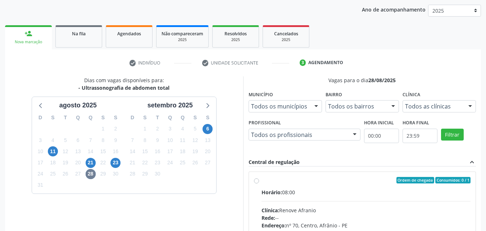
click at [284, 180] on div "Ordem de chegada Consumidos: 0 / 1" at bounding box center [366, 180] width 209 height 6
click at [259, 180] on input "Ordem de chegada Consumidos: 0 / 1 Horário: 08:00 Clínica: Renove Afranio Rede:…" at bounding box center [256, 180] width 5 height 6
radio input "true"
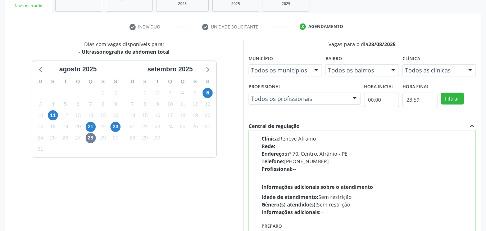
scroll to position [199, 0]
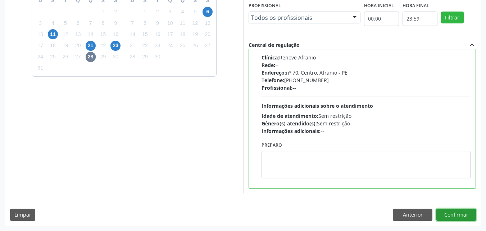
click at [450, 212] on button "Confirmar" at bounding box center [457, 214] width 40 height 12
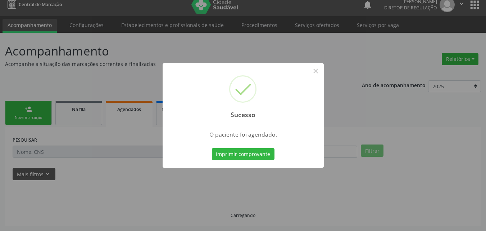
scroll to position [7, 0]
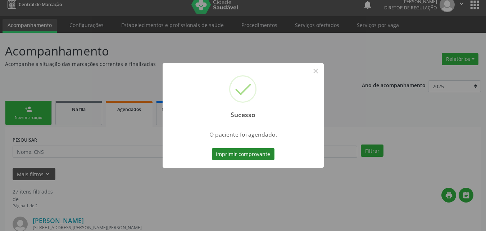
click at [256, 155] on button "Imprimir comprovante" at bounding box center [243, 154] width 63 height 12
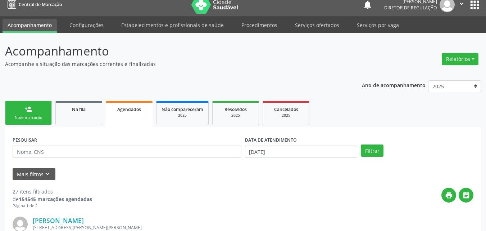
scroll to position [7, 0]
